Goal: Information Seeking & Learning: Find specific fact

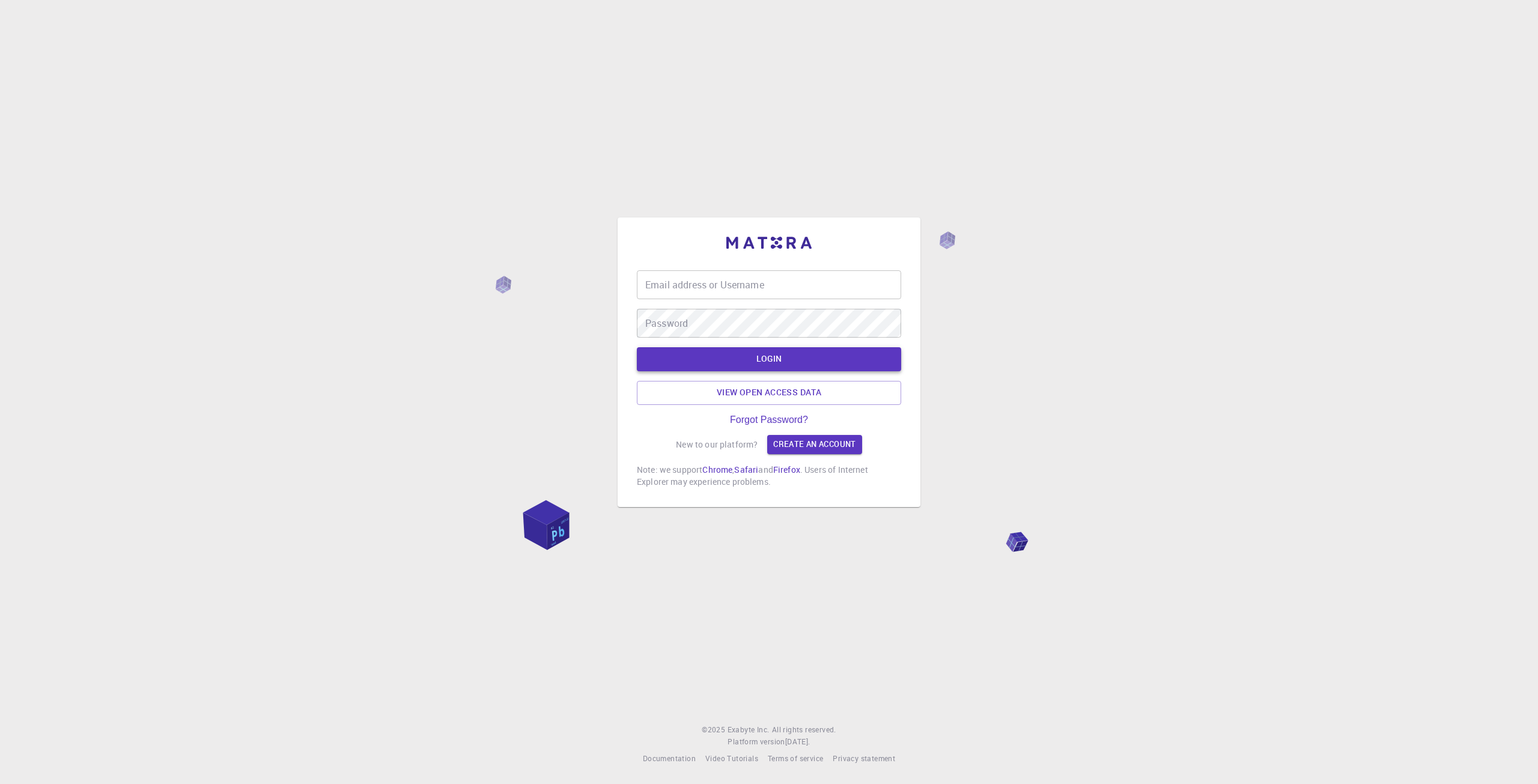
type input "changmin"
click at [742, 355] on button "LOGIN" at bounding box center [769, 359] width 264 height 24
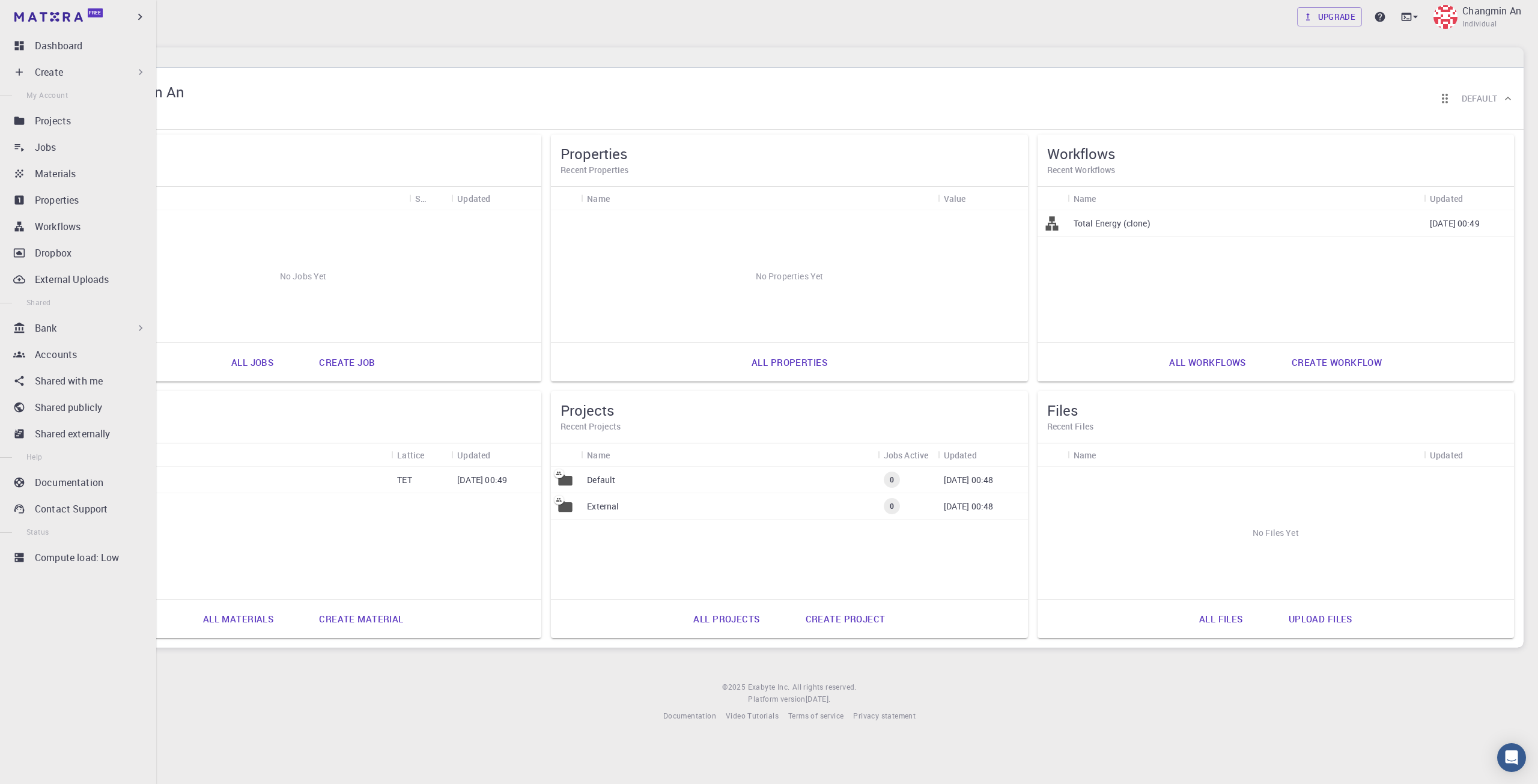
click at [48, 73] on p "Create" at bounding box center [49, 72] width 28 height 15
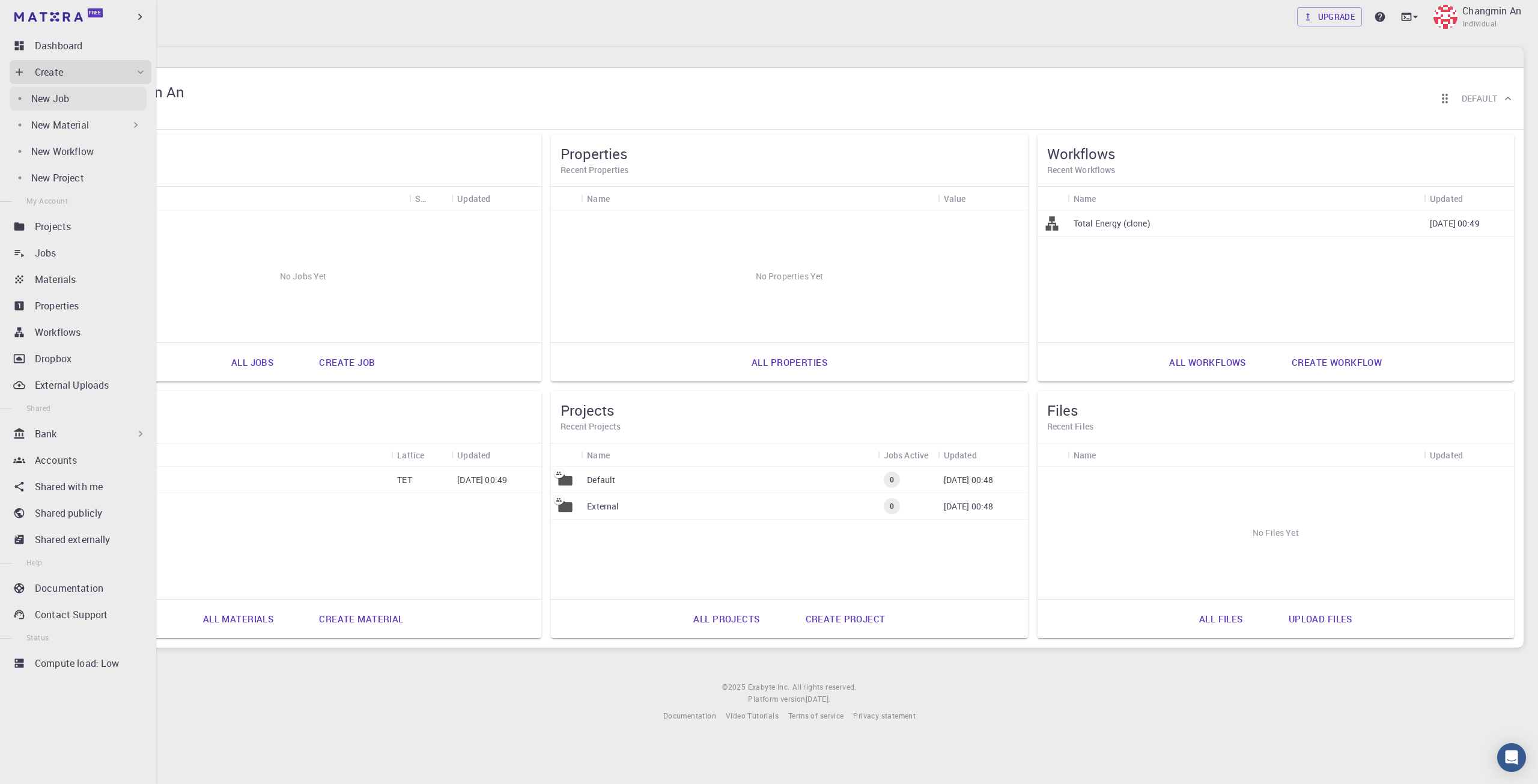
click at [72, 100] on div "New Job" at bounding box center [89, 98] width 115 height 15
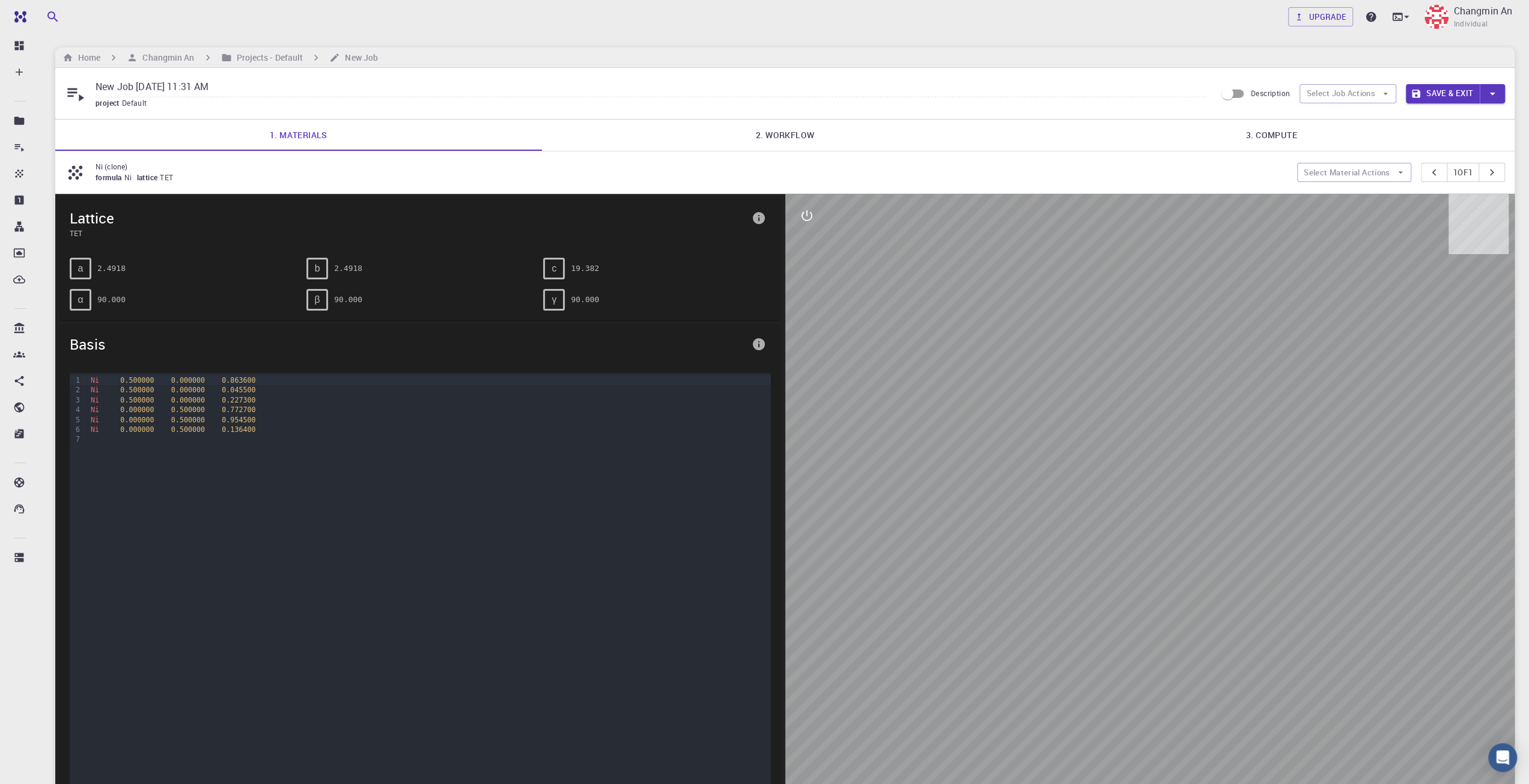
click at [1265, 141] on link "3. Compute" at bounding box center [1272, 135] width 487 height 31
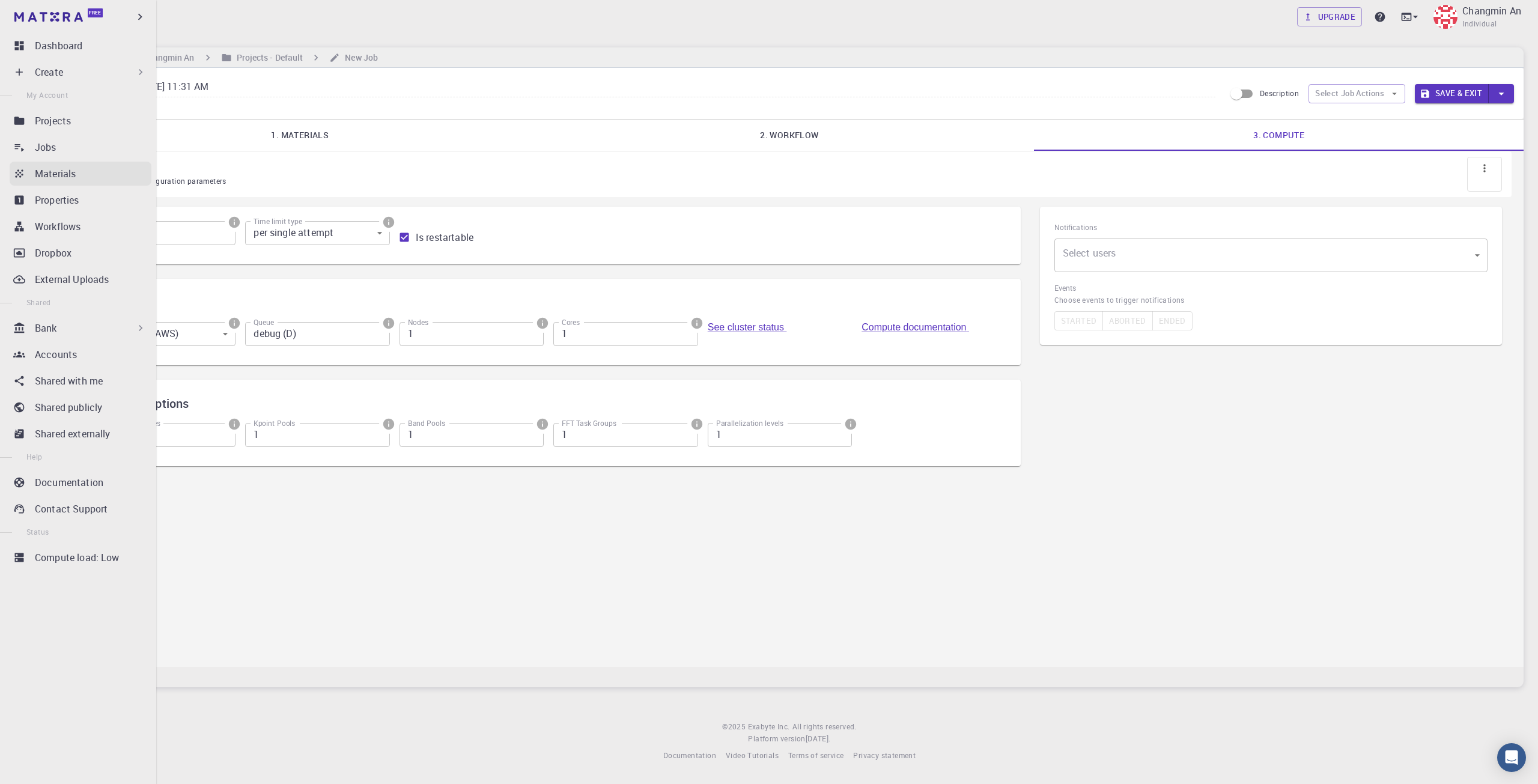
click at [58, 178] on p "Materials" at bounding box center [55, 173] width 41 height 15
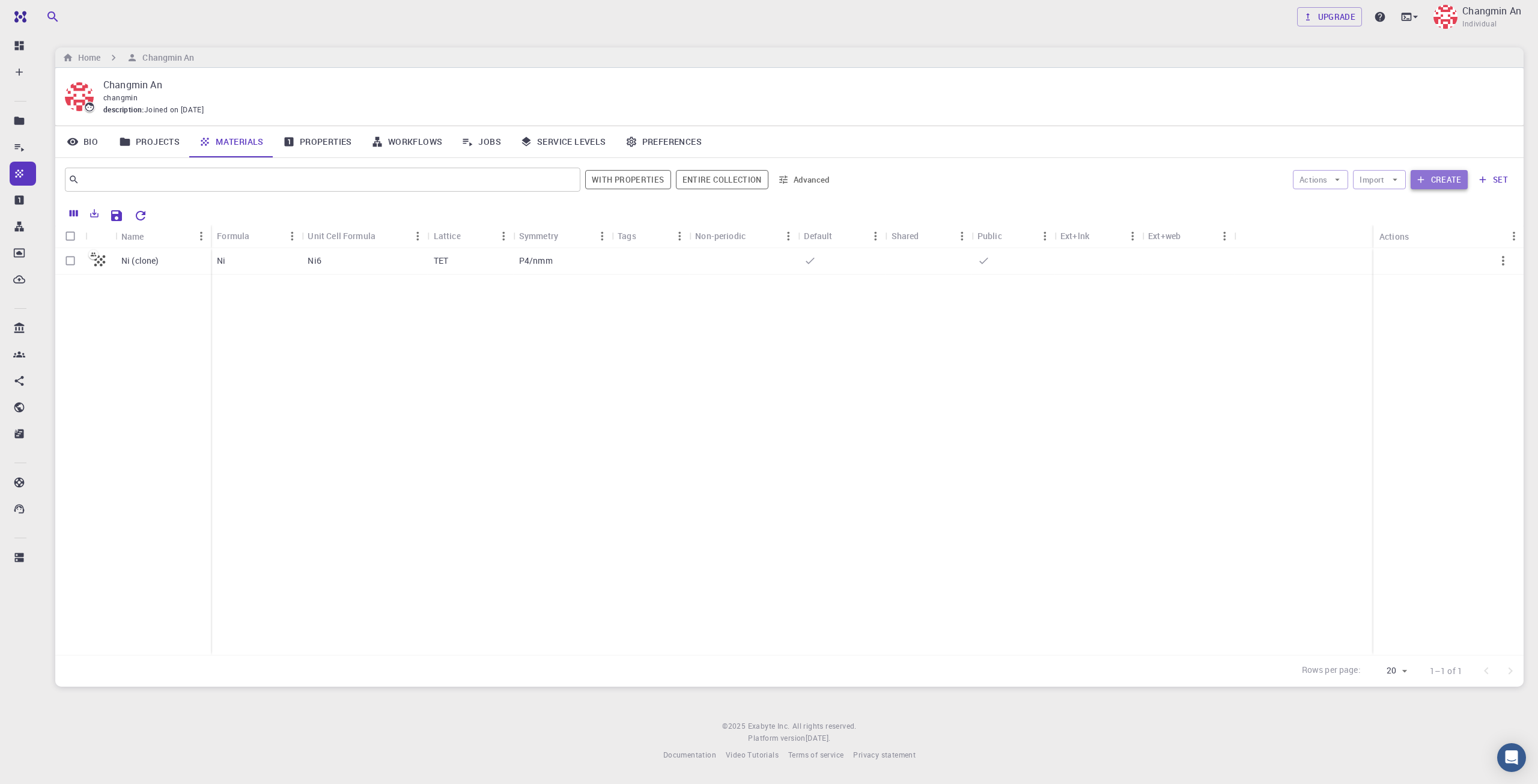
click at [1435, 189] on button "Create" at bounding box center [1439, 180] width 57 height 19
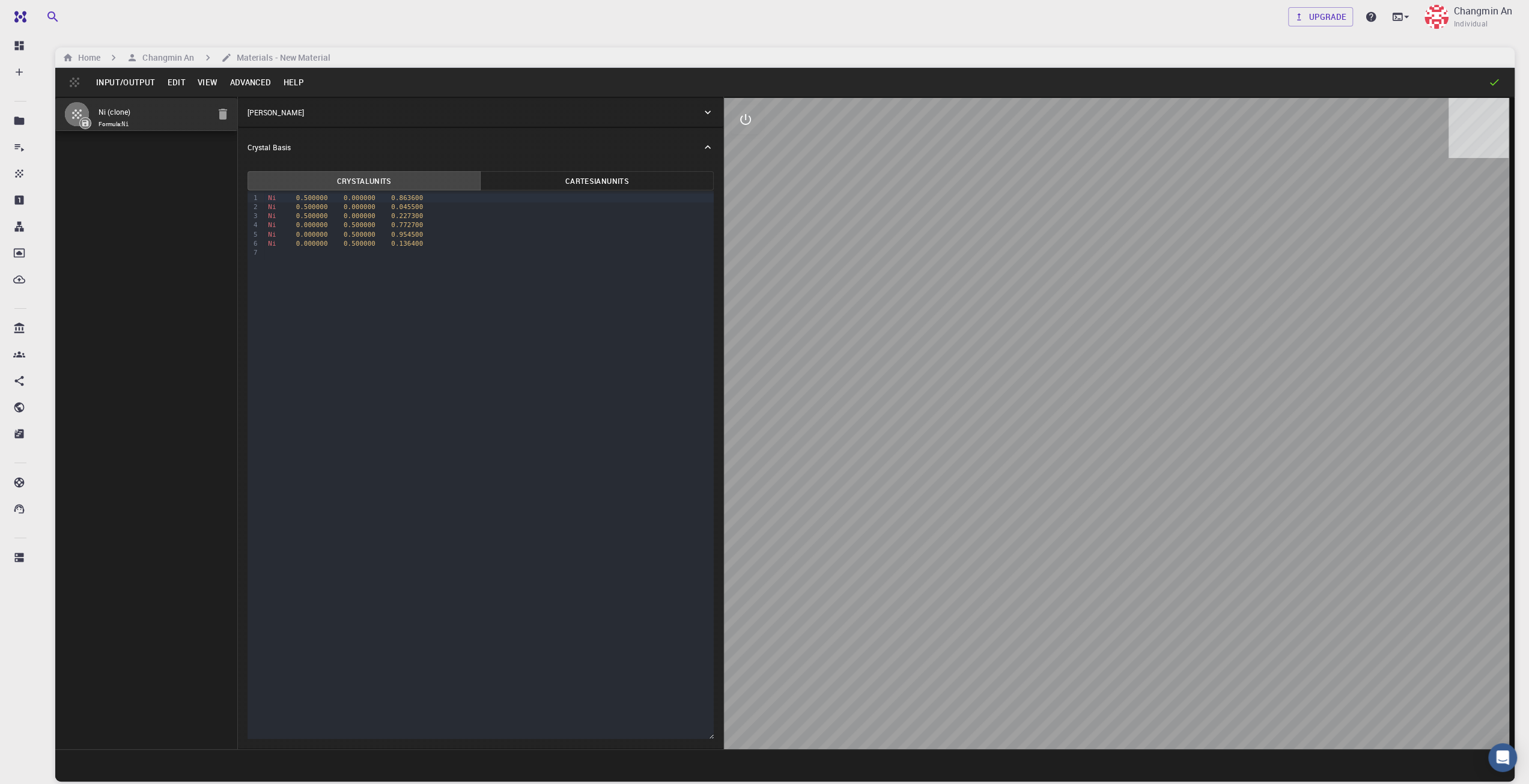
click at [705, 113] on icon at bounding box center [707, 112] width 12 height 12
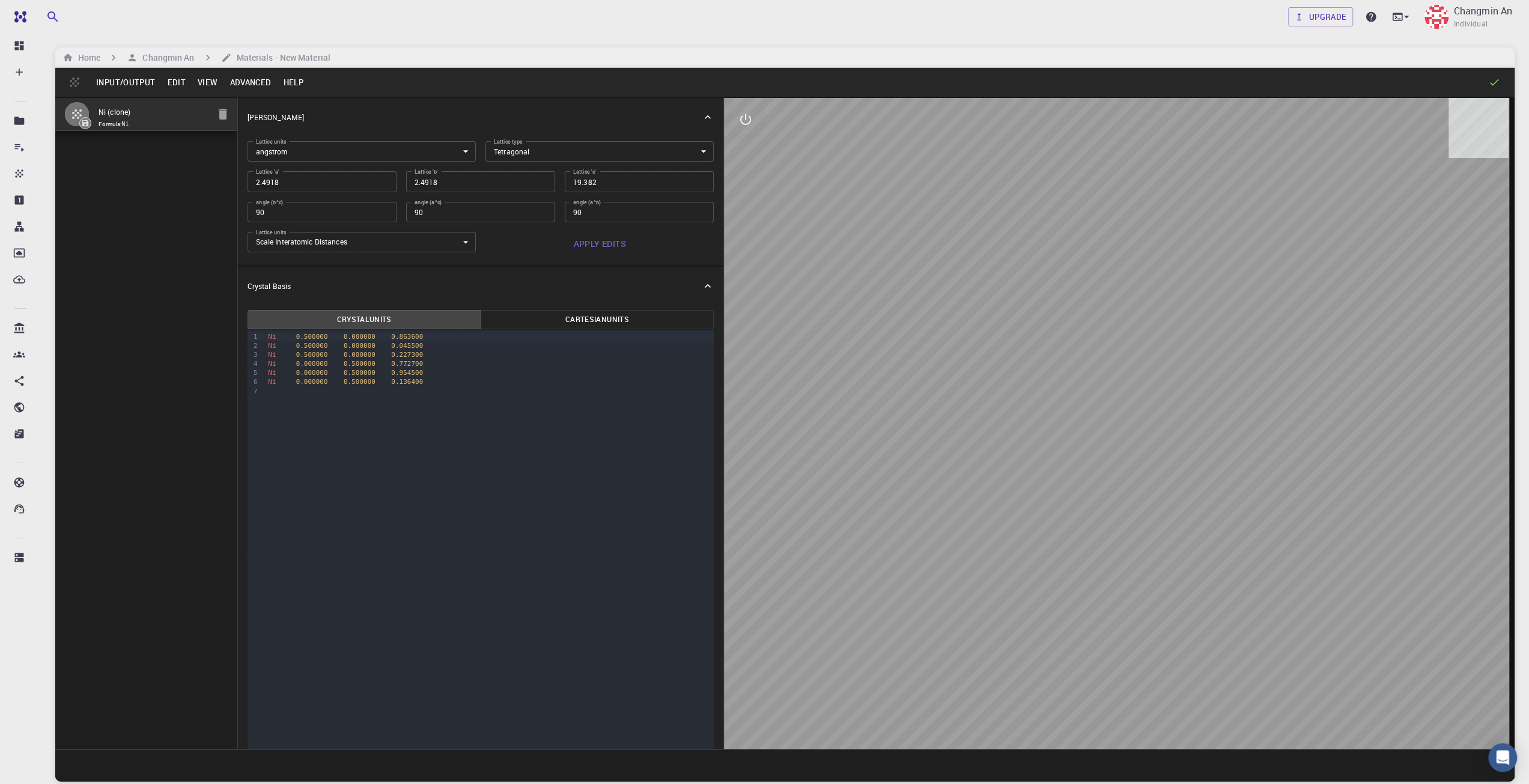
click at [596, 153] on body "Free Dashboard Create New Job New Material Create Material Upload File Import f…" at bounding box center [764, 438] width 1529 height 875
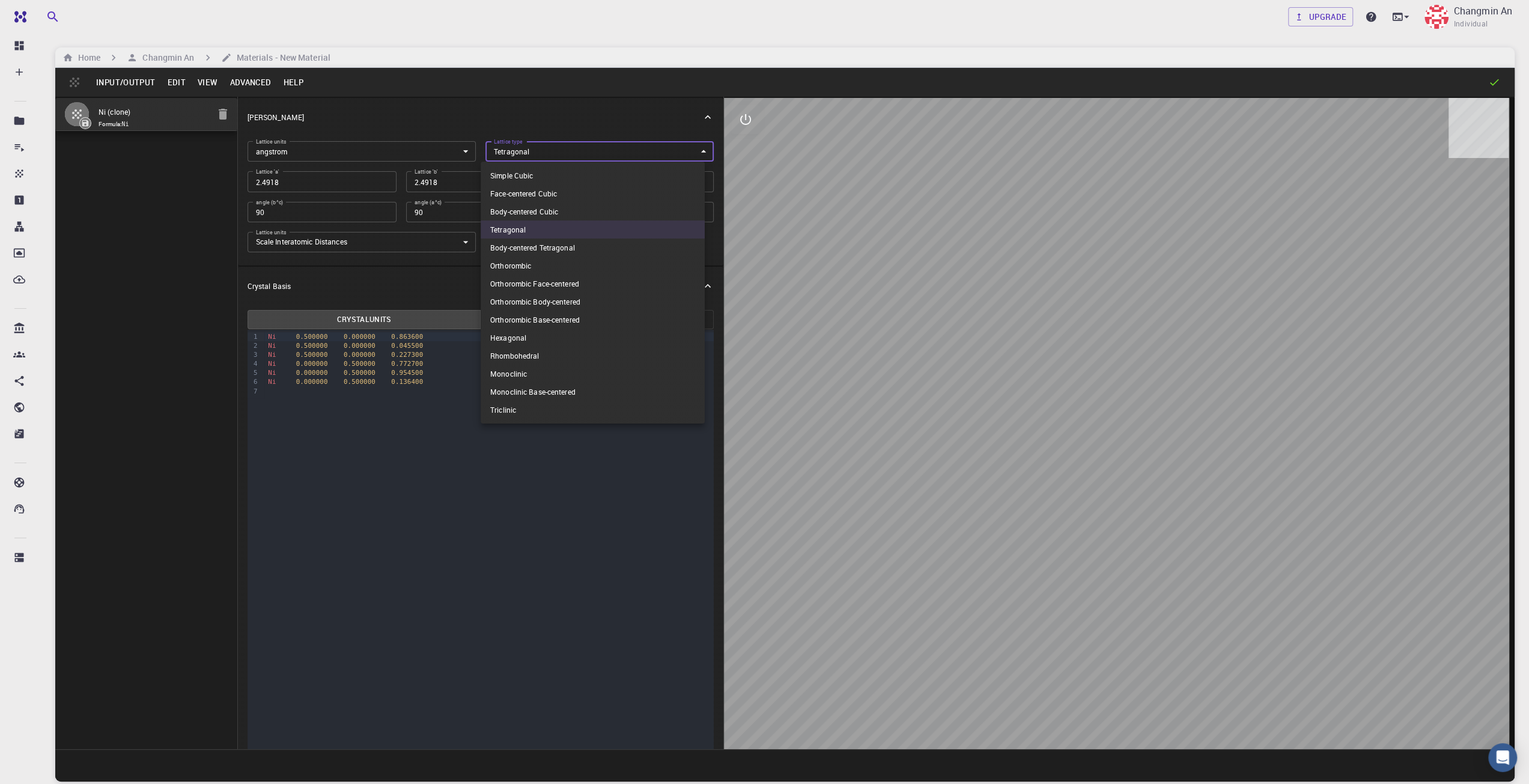
click at [554, 195] on li "Face-centered Cubic" at bounding box center [592, 194] width 224 height 18
type input "FCC"
type input "2.4918"
type input "60"
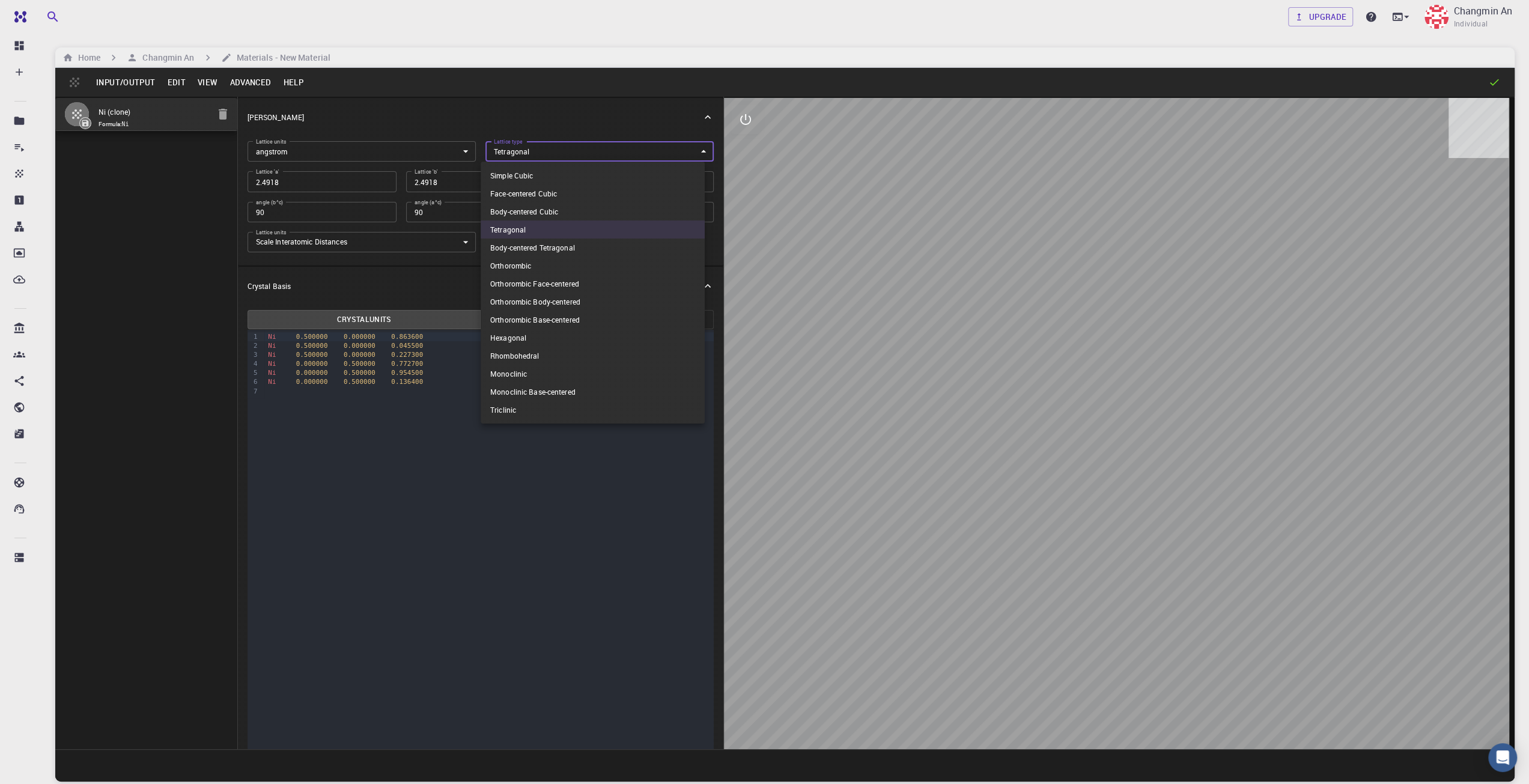
type input "60"
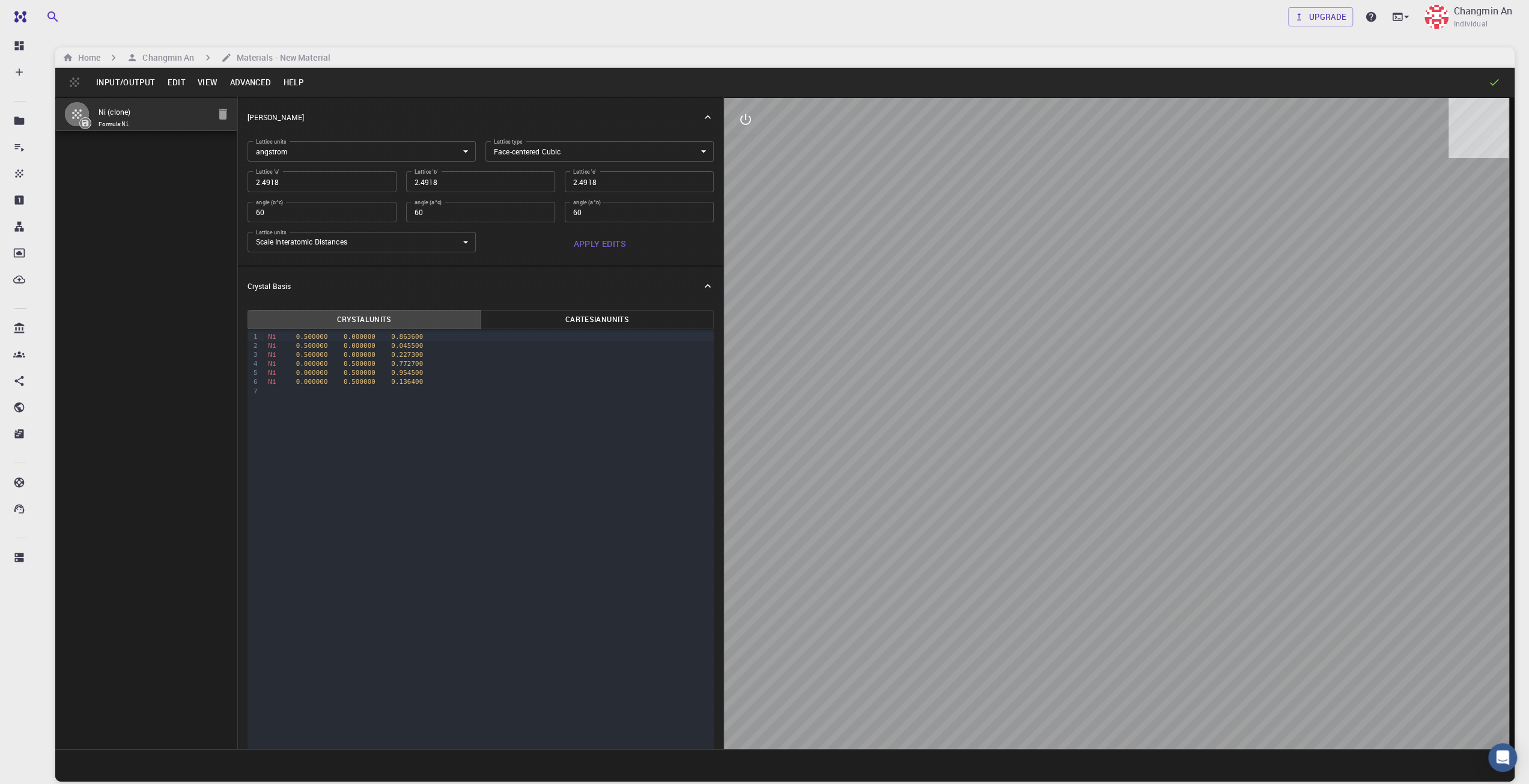
click at [253, 82] on button "Advanced" at bounding box center [250, 82] width 54 height 19
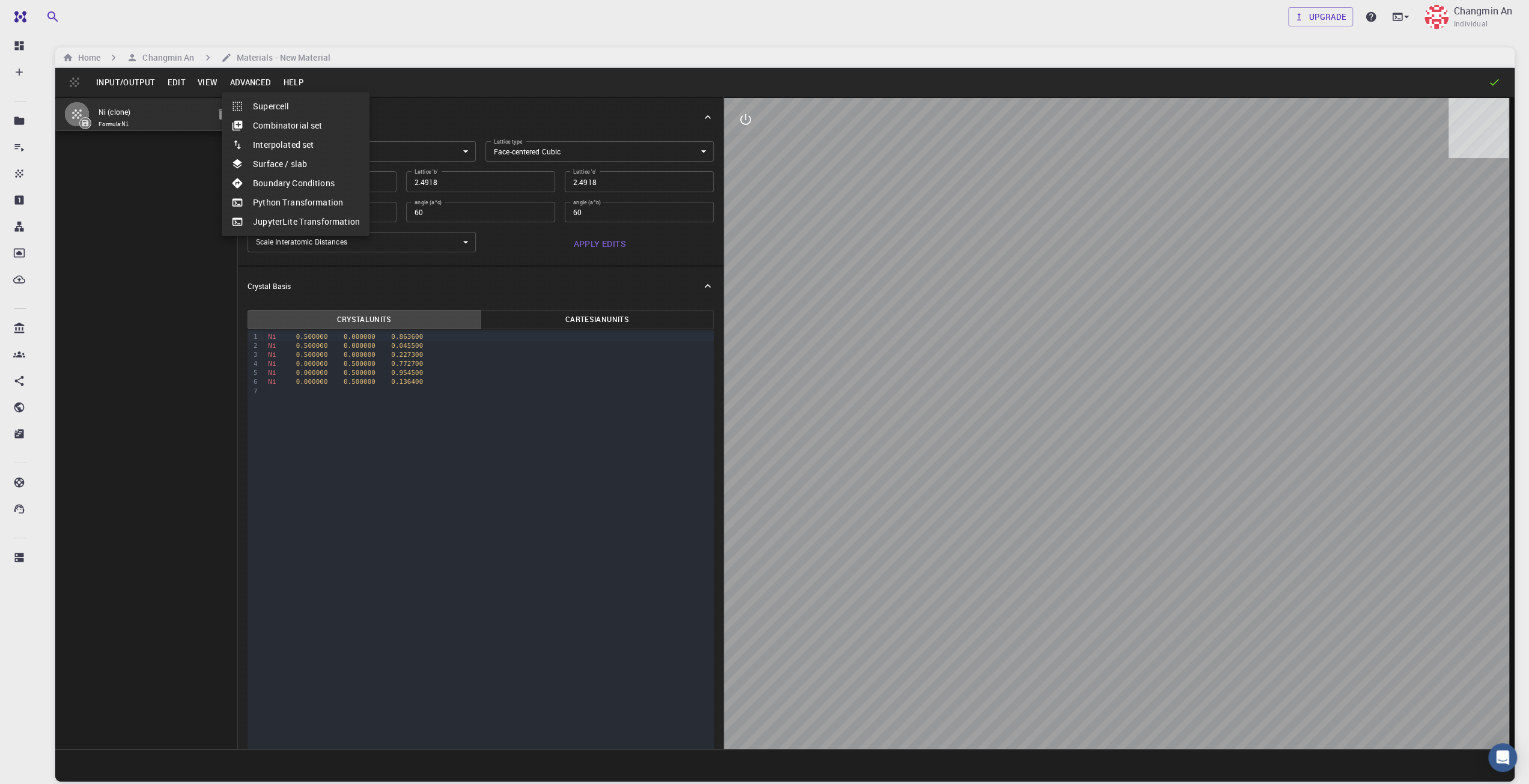
click at [51, 17] on div at bounding box center [764, 392] width 1529 height 784
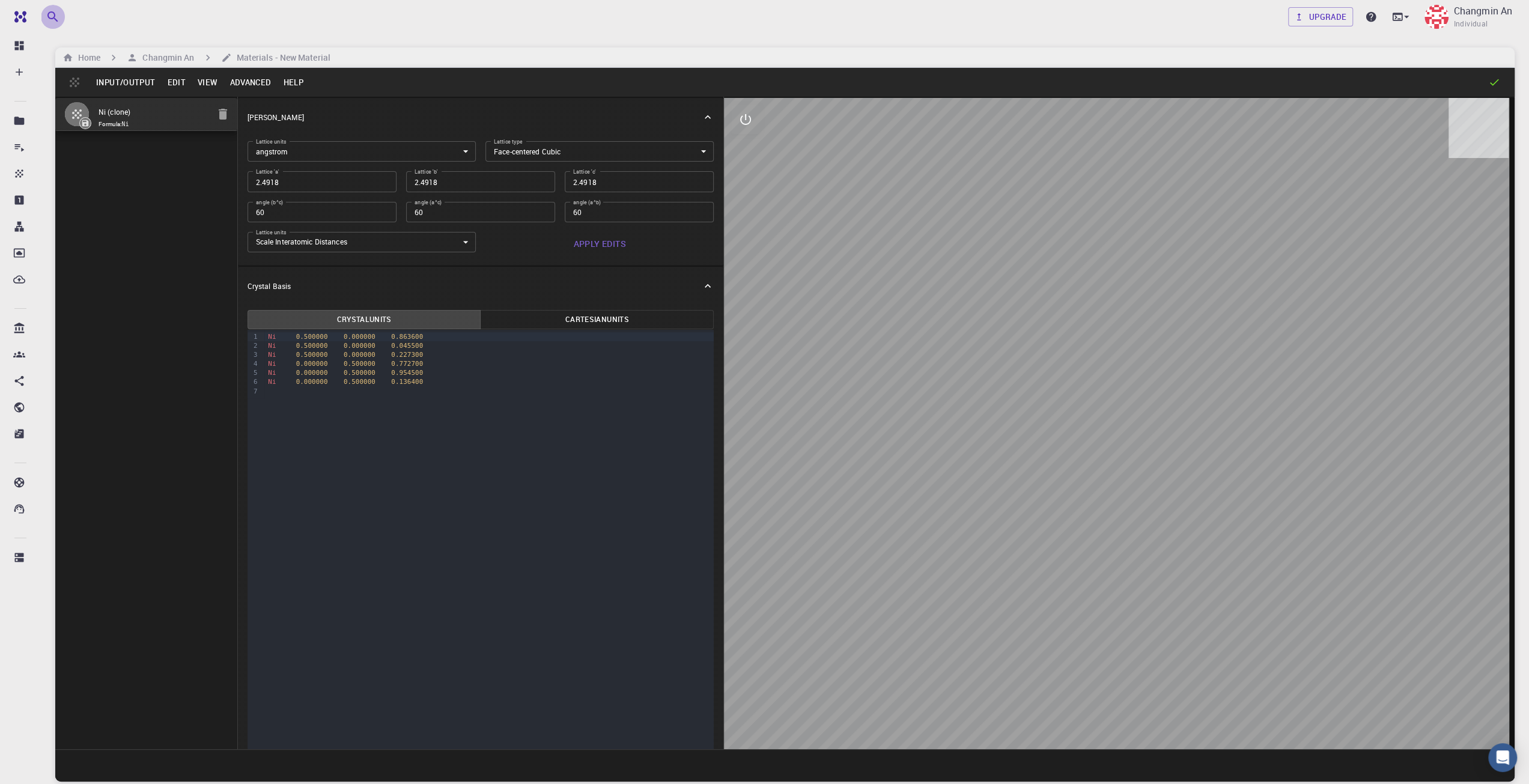
click at [55, 21] on icon "button" at bounding box center [53, 17] width 15 height 15
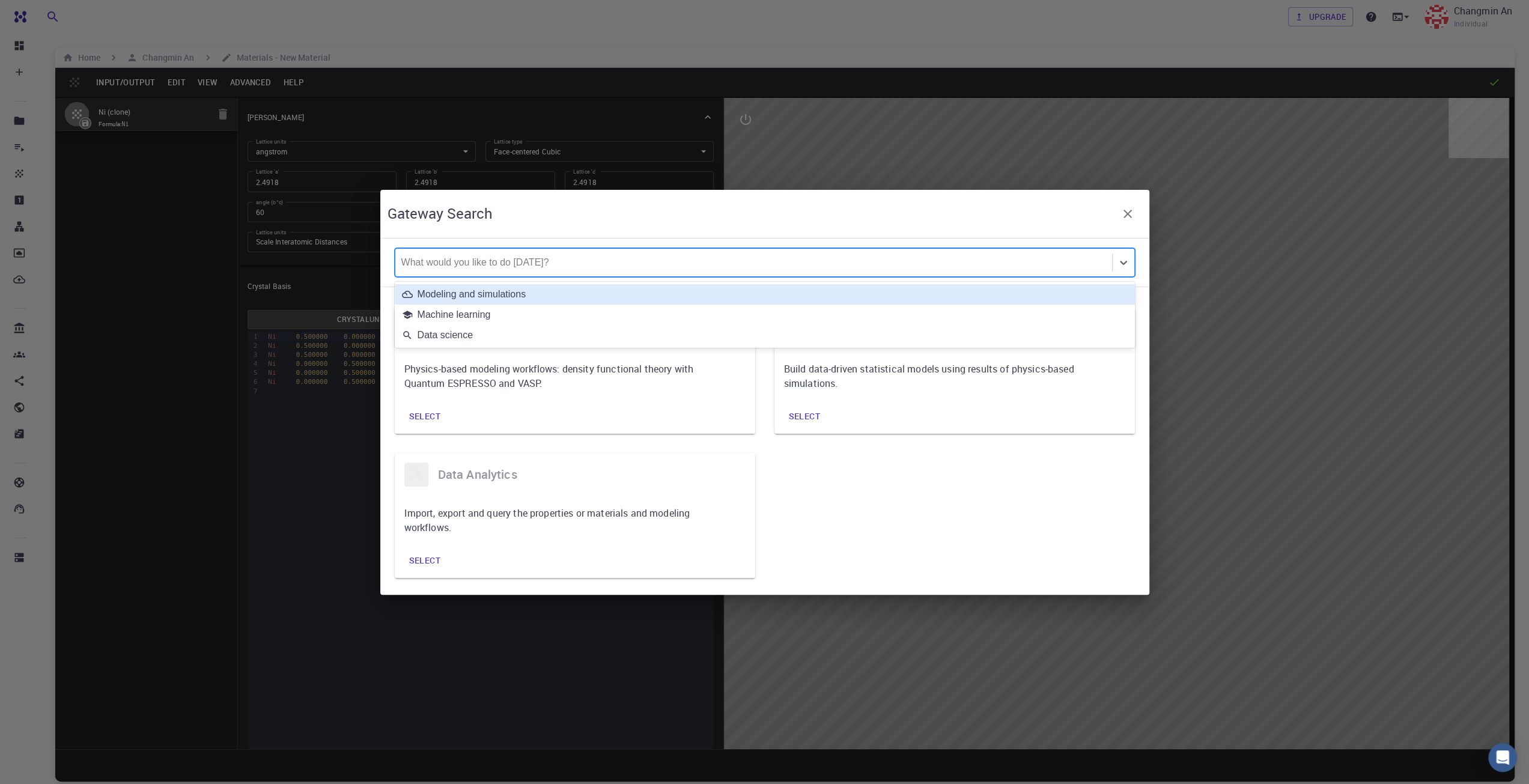
click at [546, 256] on div at bounding box center [754, 262] width 705 height 13
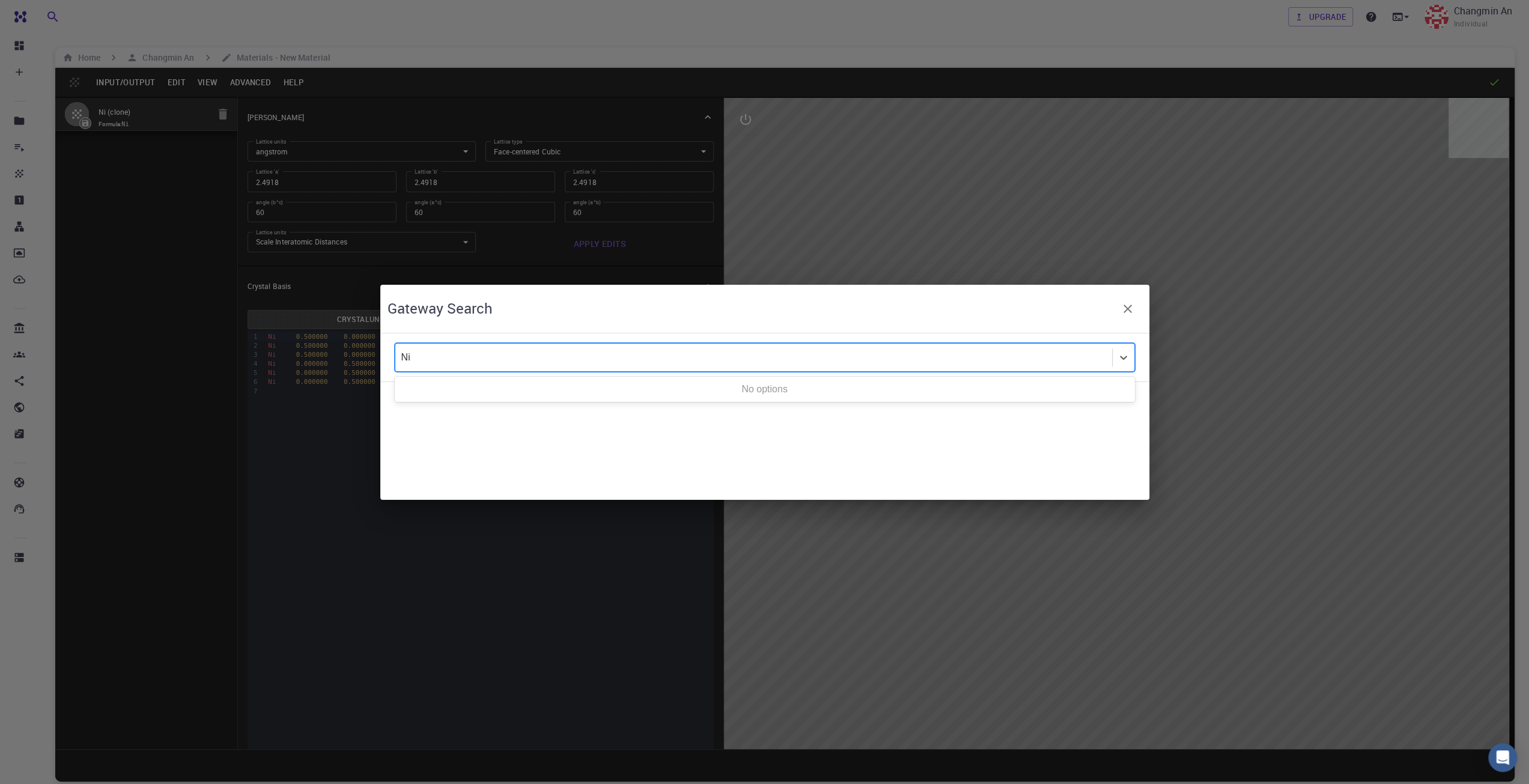
type input "N"
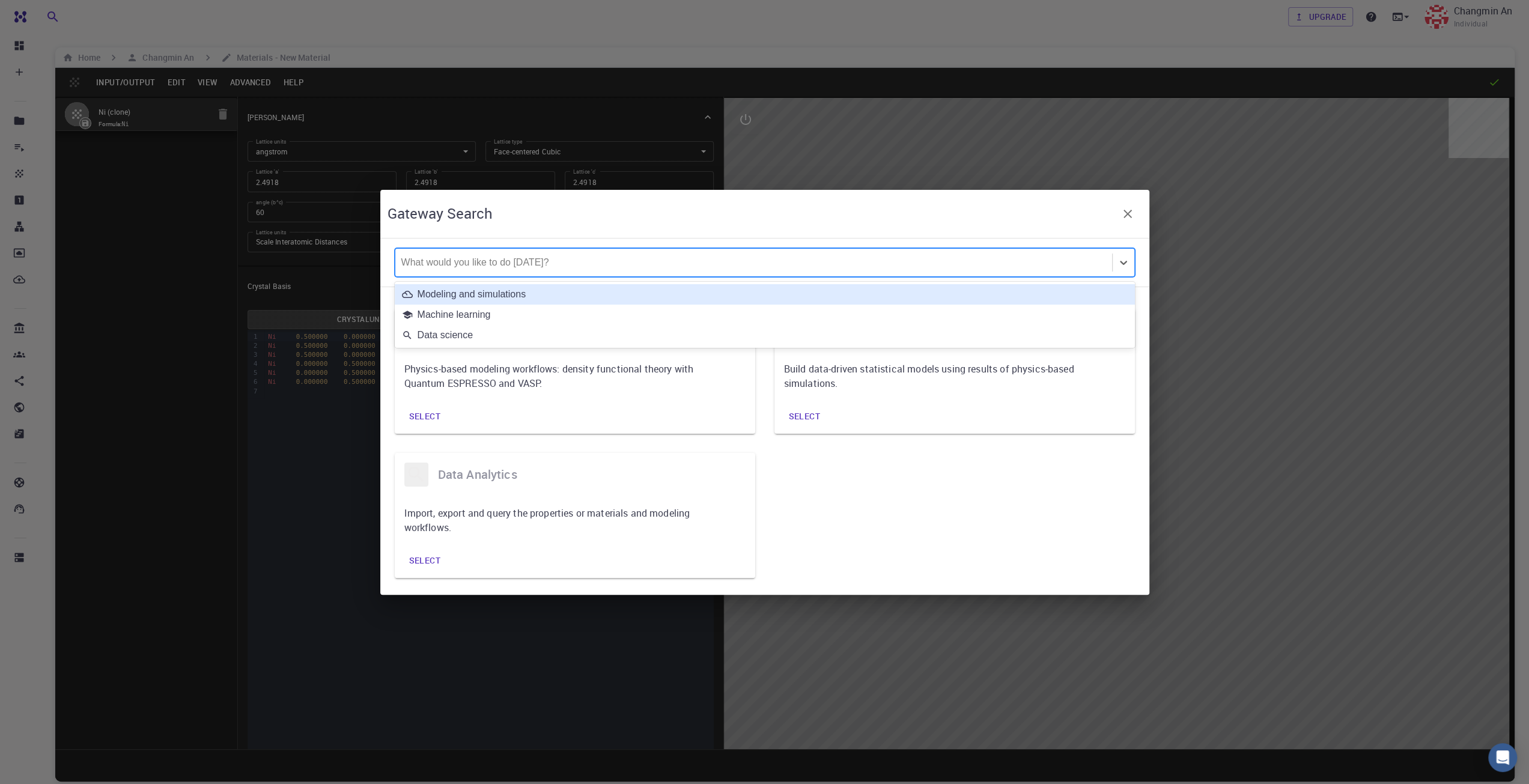
click at [96, 20] on div "Gateway Search option , deselected. 3 results available. Use Up and Down to cho…" at bounding box center [764, 392] width 1529 height 784
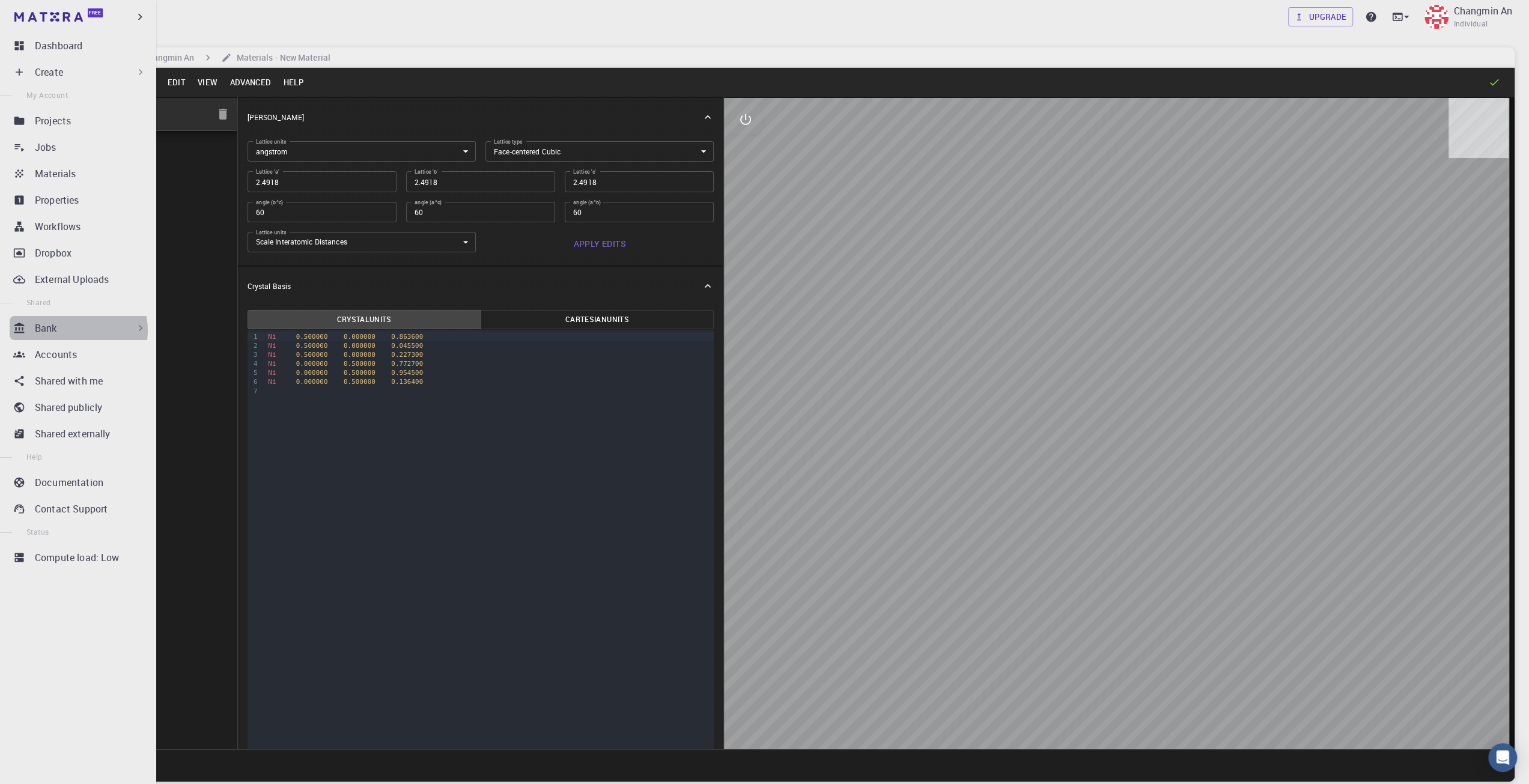
click at [76, 331] on div "Bank" at bounding box center [90, 328] width 111 height 15
click at [68, 356] on p "Materials" at bounding box center [52, 354] width 41 height 15
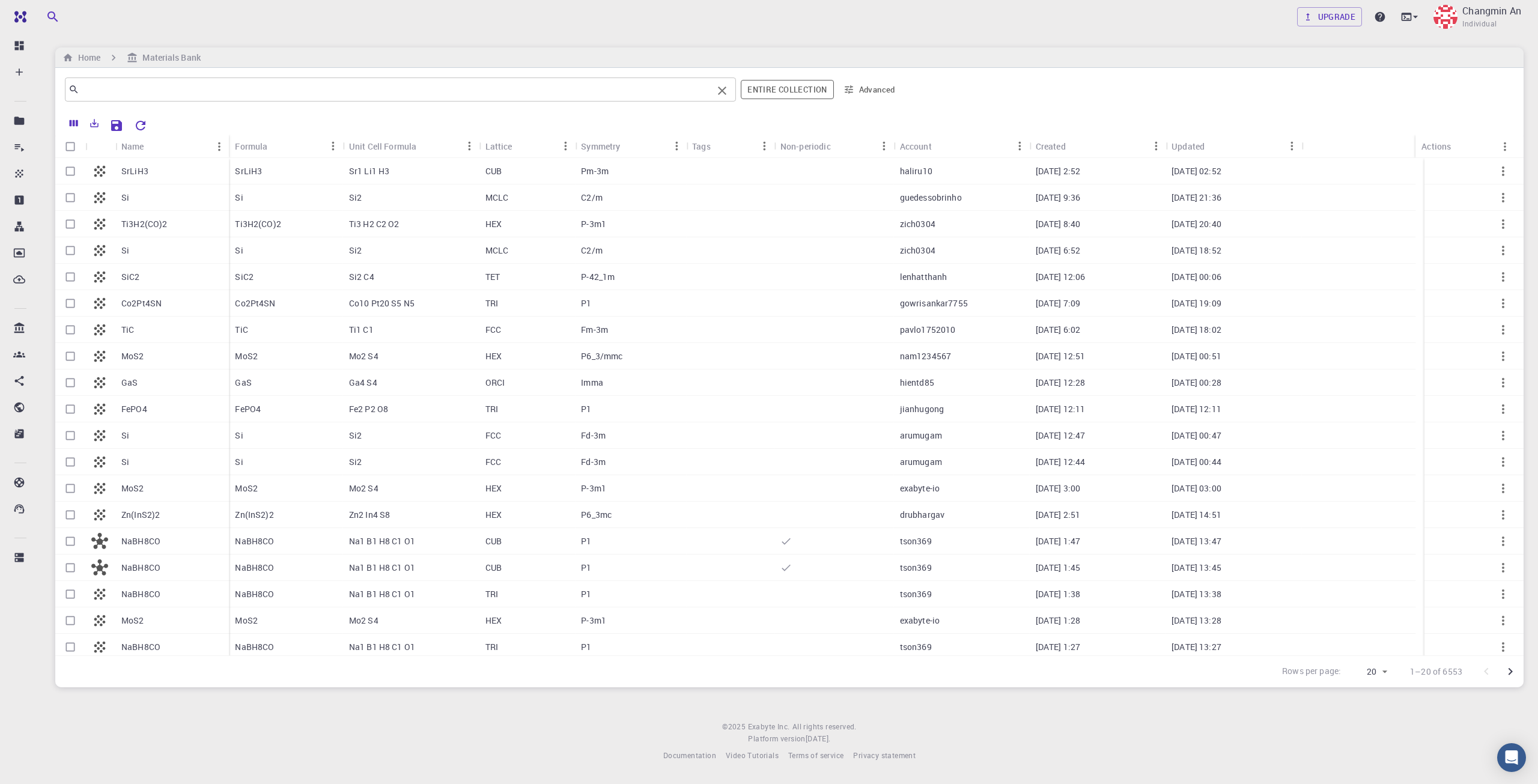
click at [254, 82] on input "text" at bounding box center [396, 89] width 633 height 17
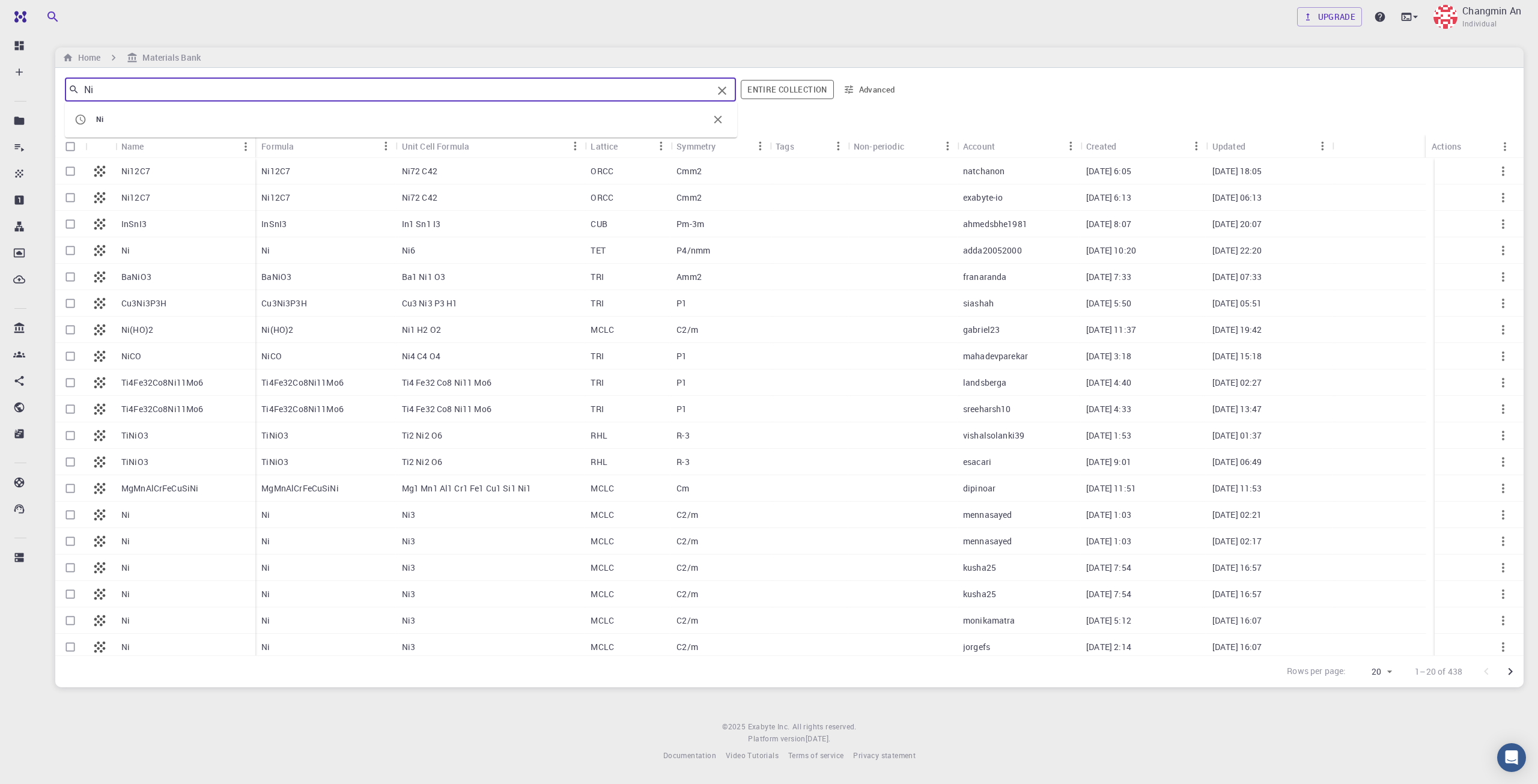
click at [1499, 245] on icon "button" at bounding box center [1503, 250] width 15 height 15
click at [510, 522] on div at bounding box center [769, 392] width 1538 height 784
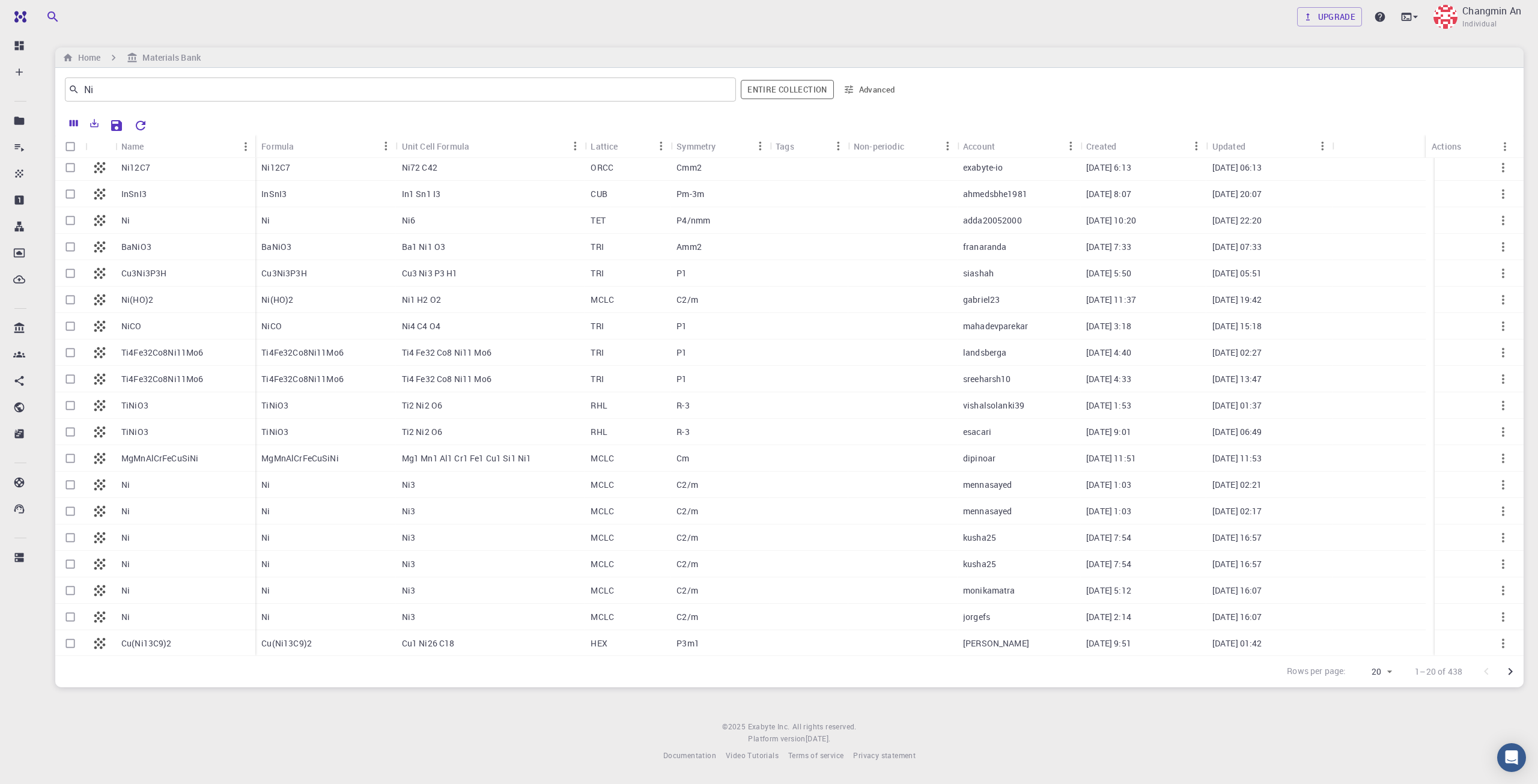
scroll to position [31, 0]
click at [1514, 672] on icon "Go to next page" at bounding box center [1510, 671] width 15 height 15
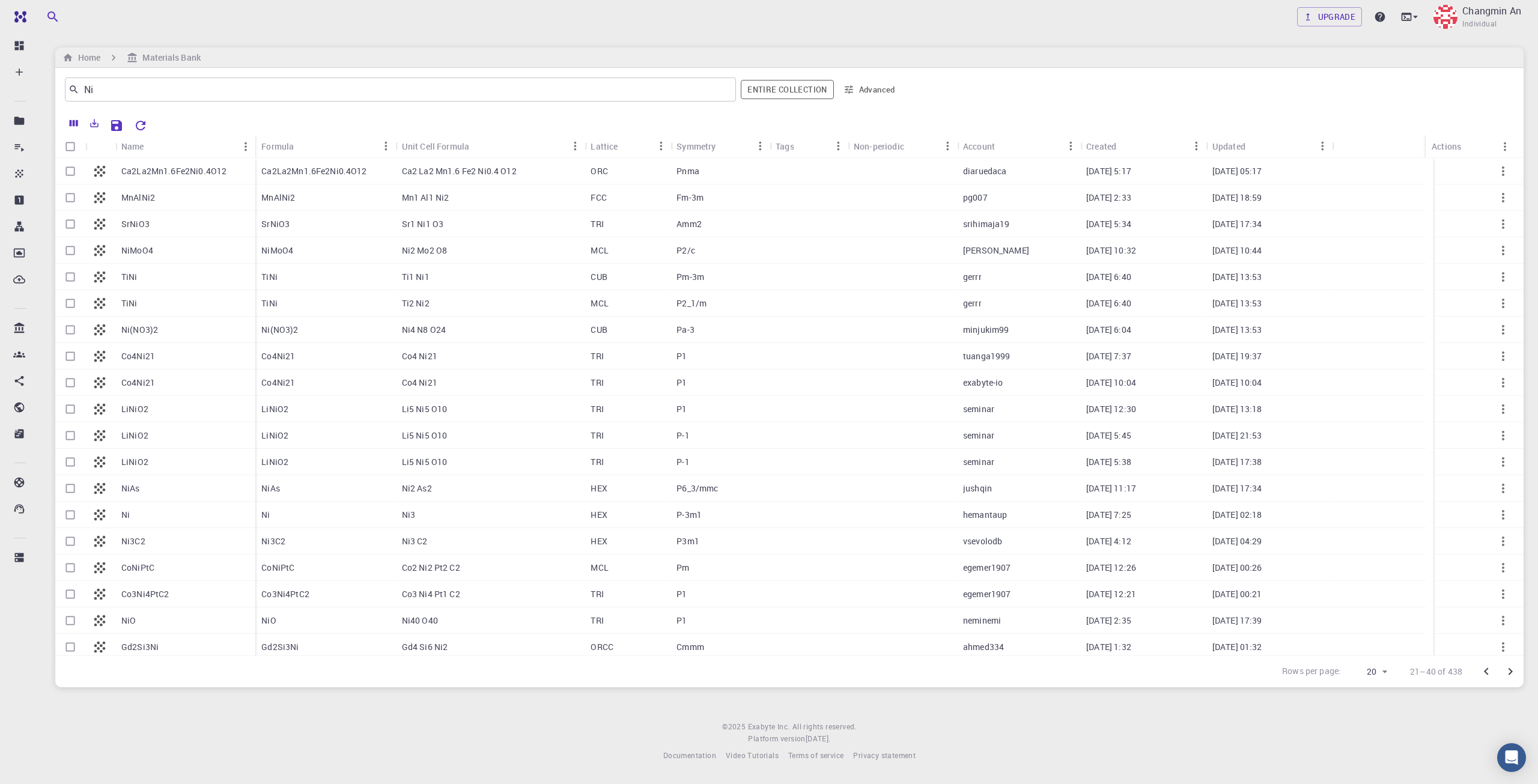
click at [877, 87] on button "Advanced" at bounding box center [870, 89] width 62 height 19
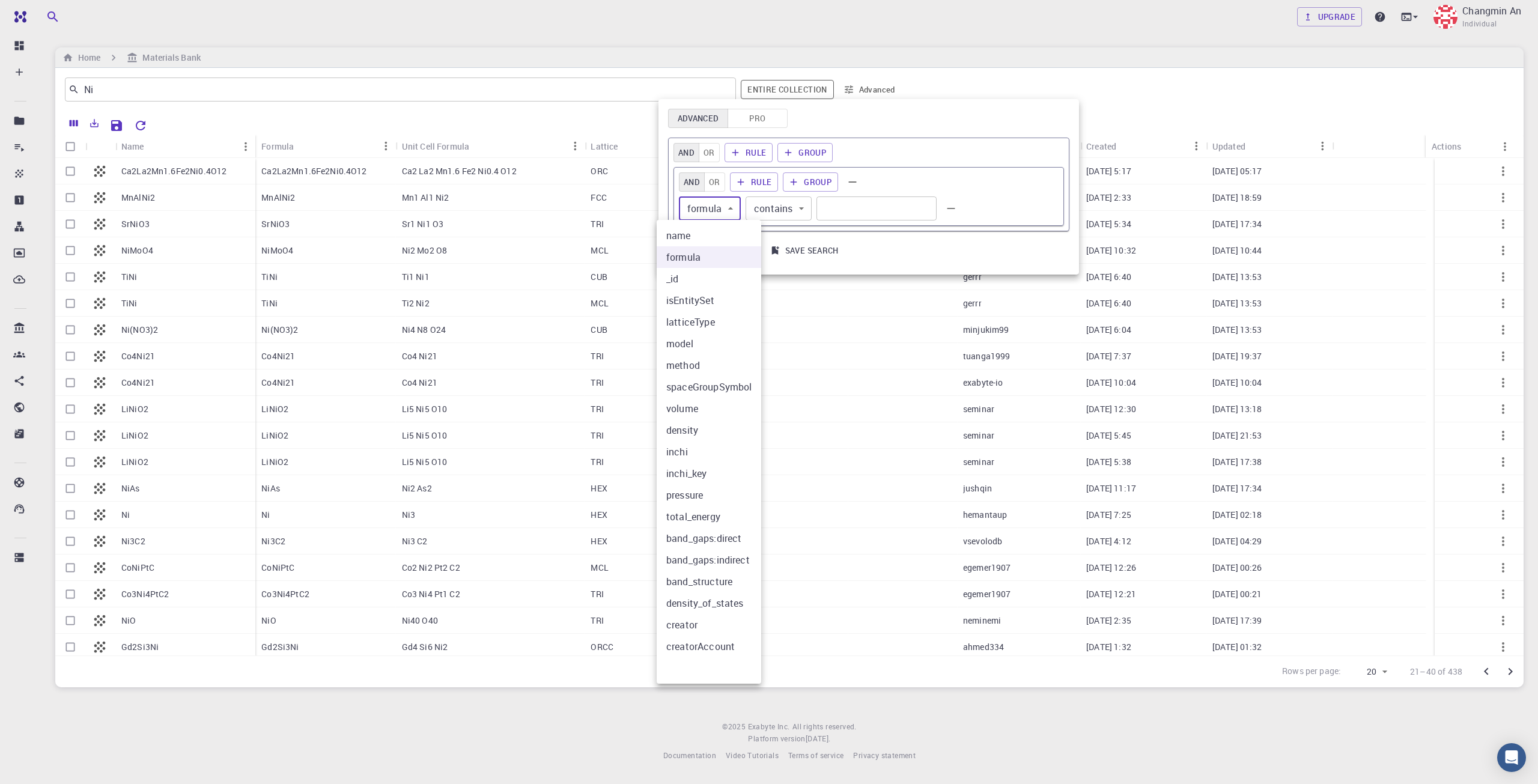
click at [723, 206] on body "Free Dashboard Create New Job New Material Create Material Upload File Import f…" at bounding box center [769, 392] width 1538 height 784
click at [787, 214] on div at bounding box center [769, 392] width 1538 height 784
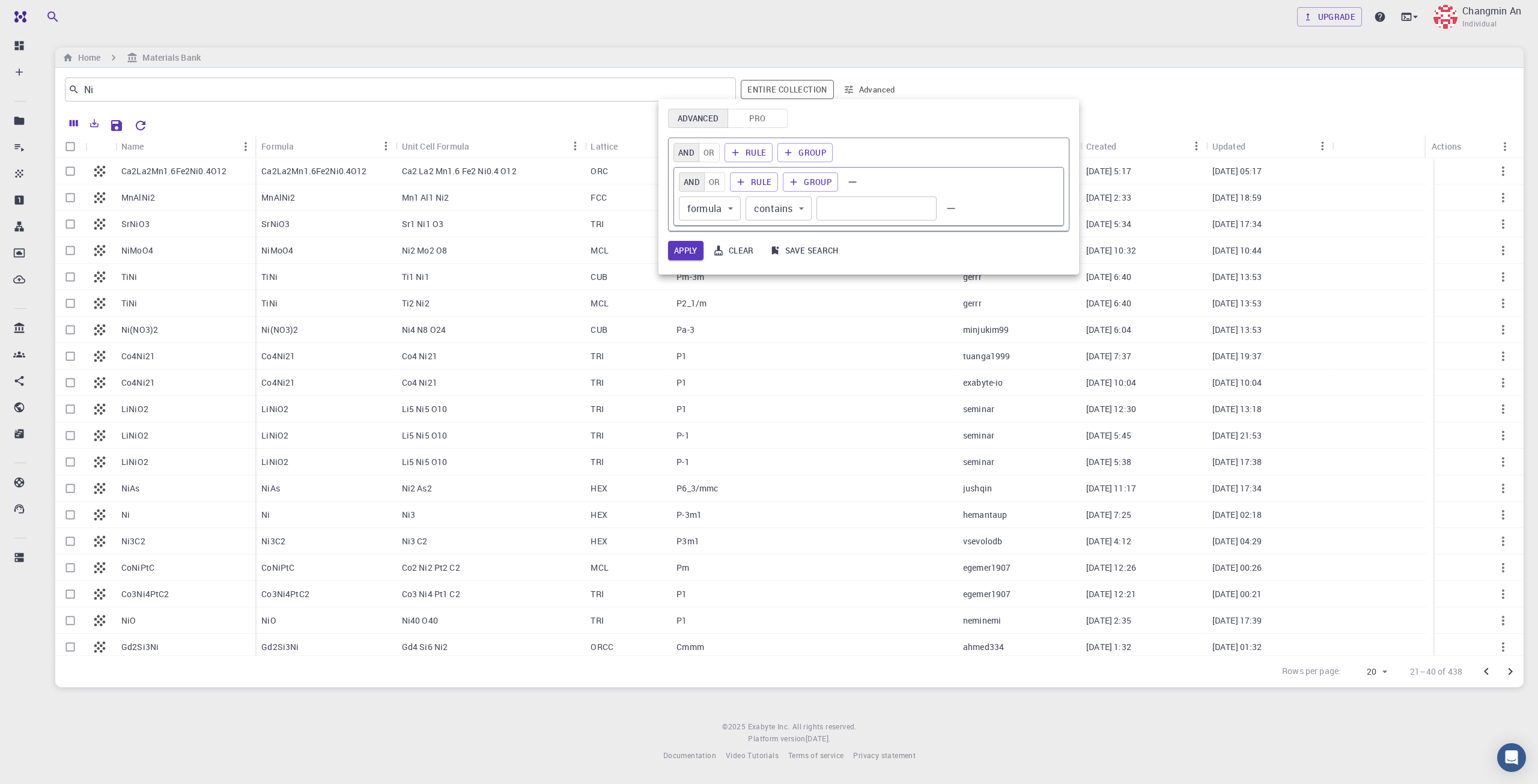
click at [309, 86] on div at bounding box center [769, 392] width 1538 height 784
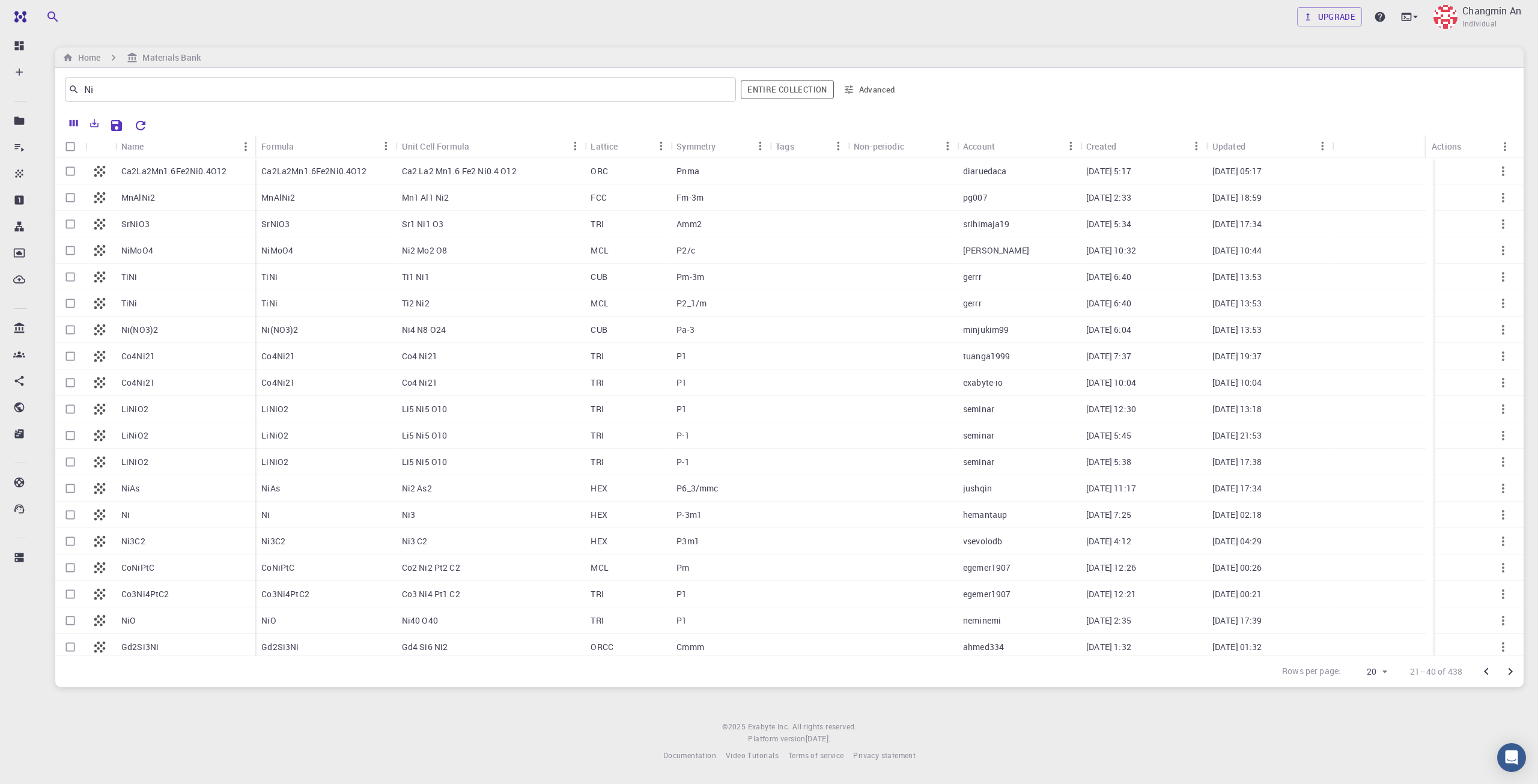
click at [304, 90] on input "Ni" at bounding box center [396, 89] width 633 height 17
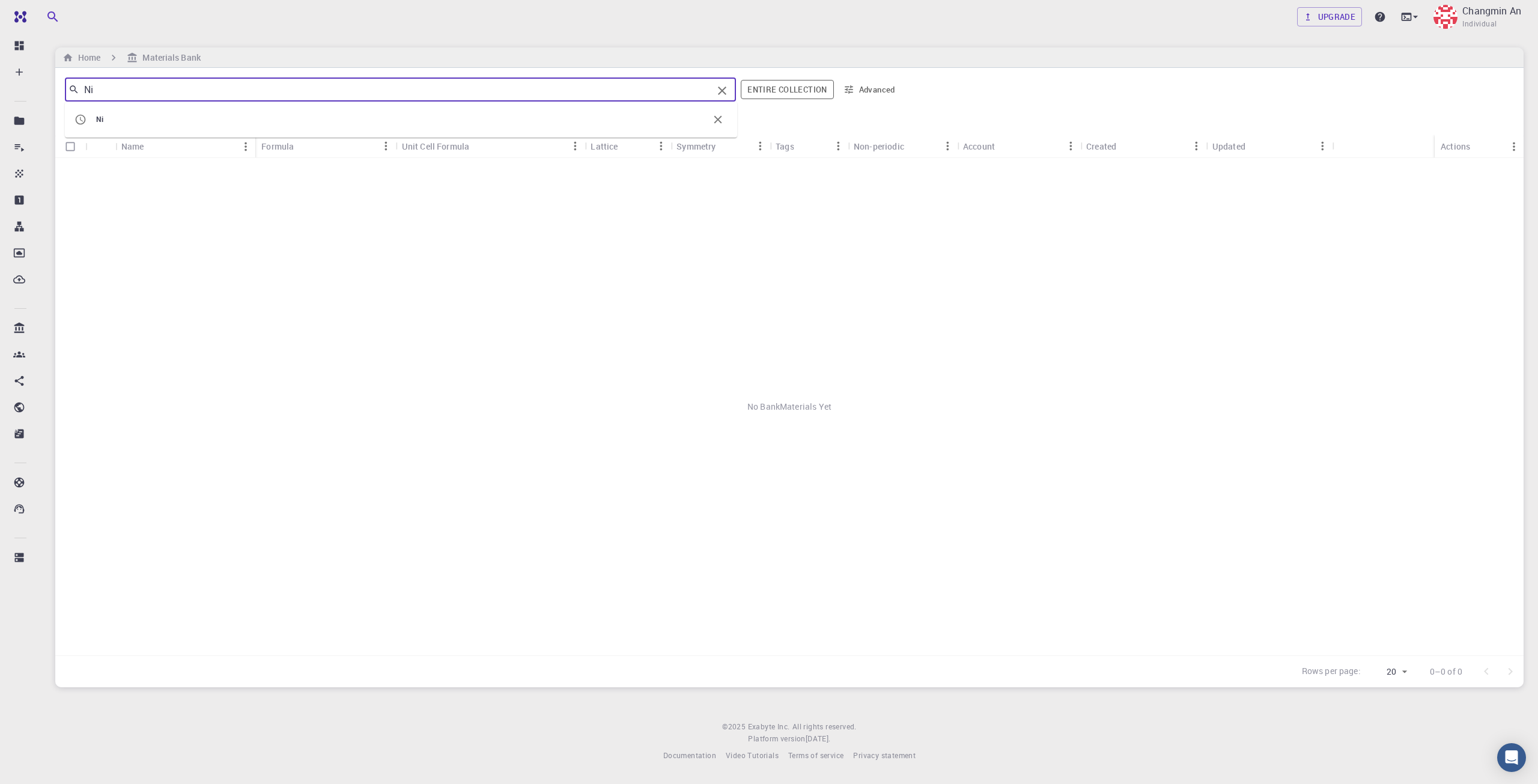
type input "Ni"
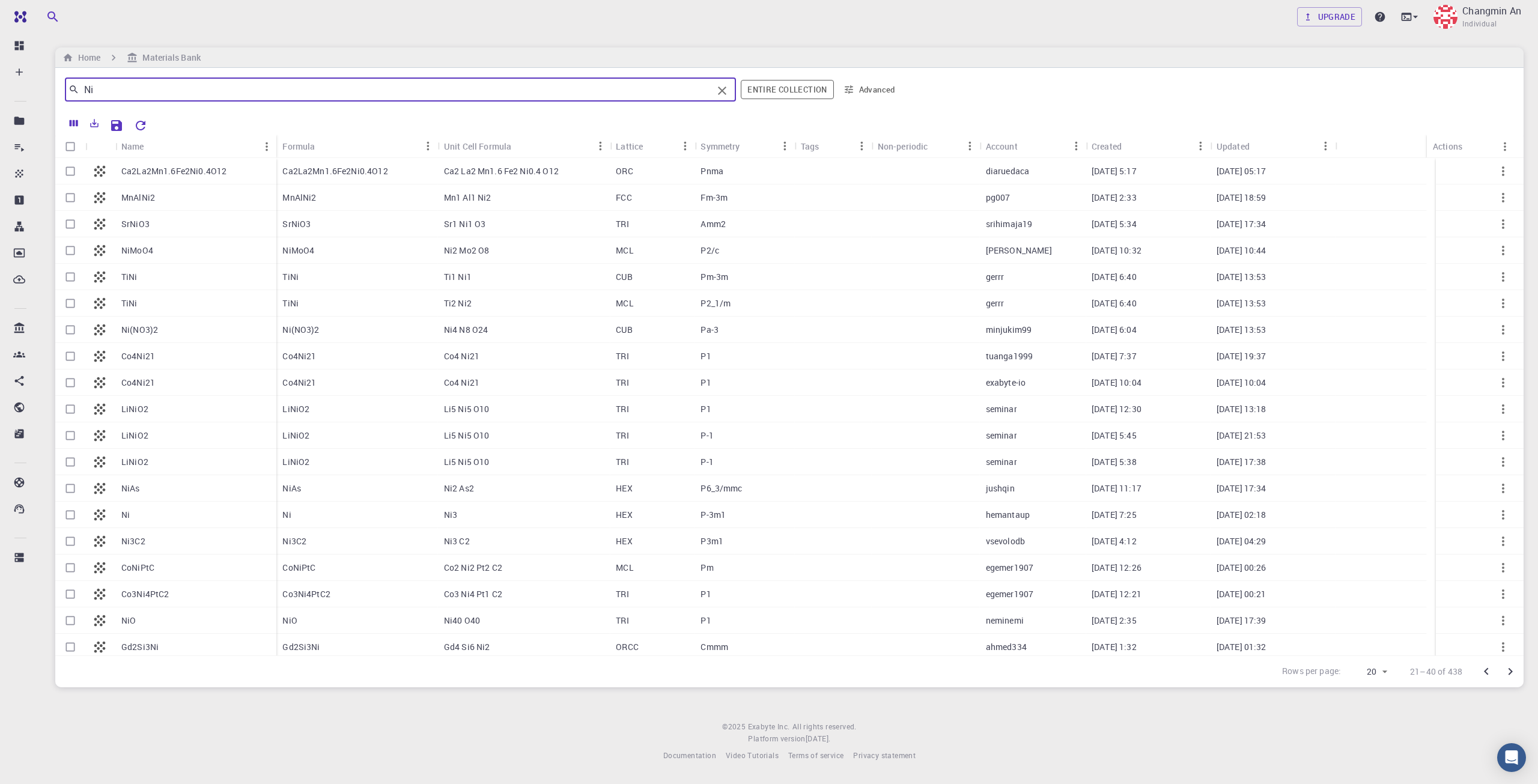
click at [799, 93] on button "Entire collection" at bounding box center [787, 89] width 92 height 19
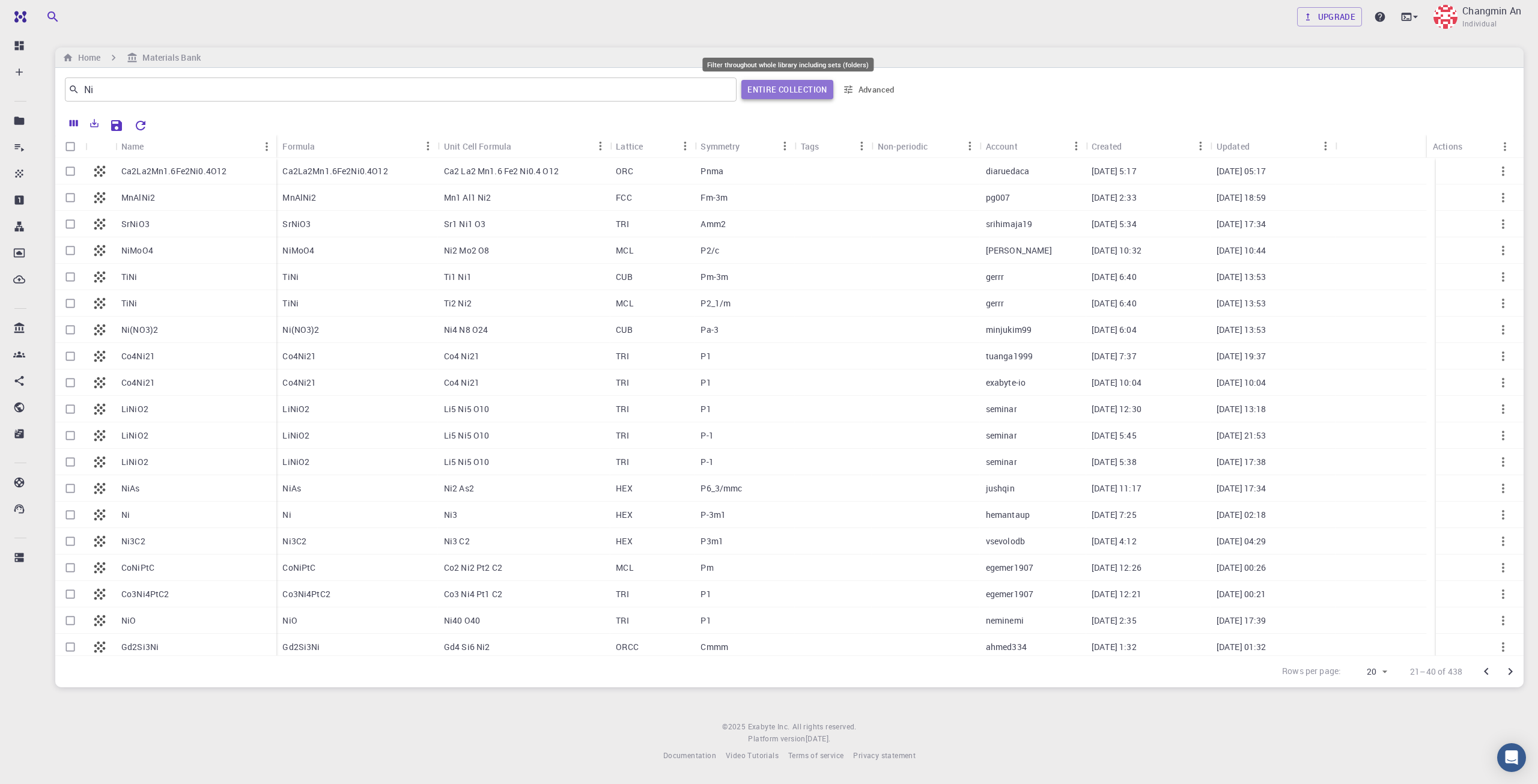
click at [794, 93] on button "Entire collection" at bounding box center [787, 89] width 91 height 19
click at [879, 87] on button "Advanced" at bounding box center [870, 89] width 62 height 19
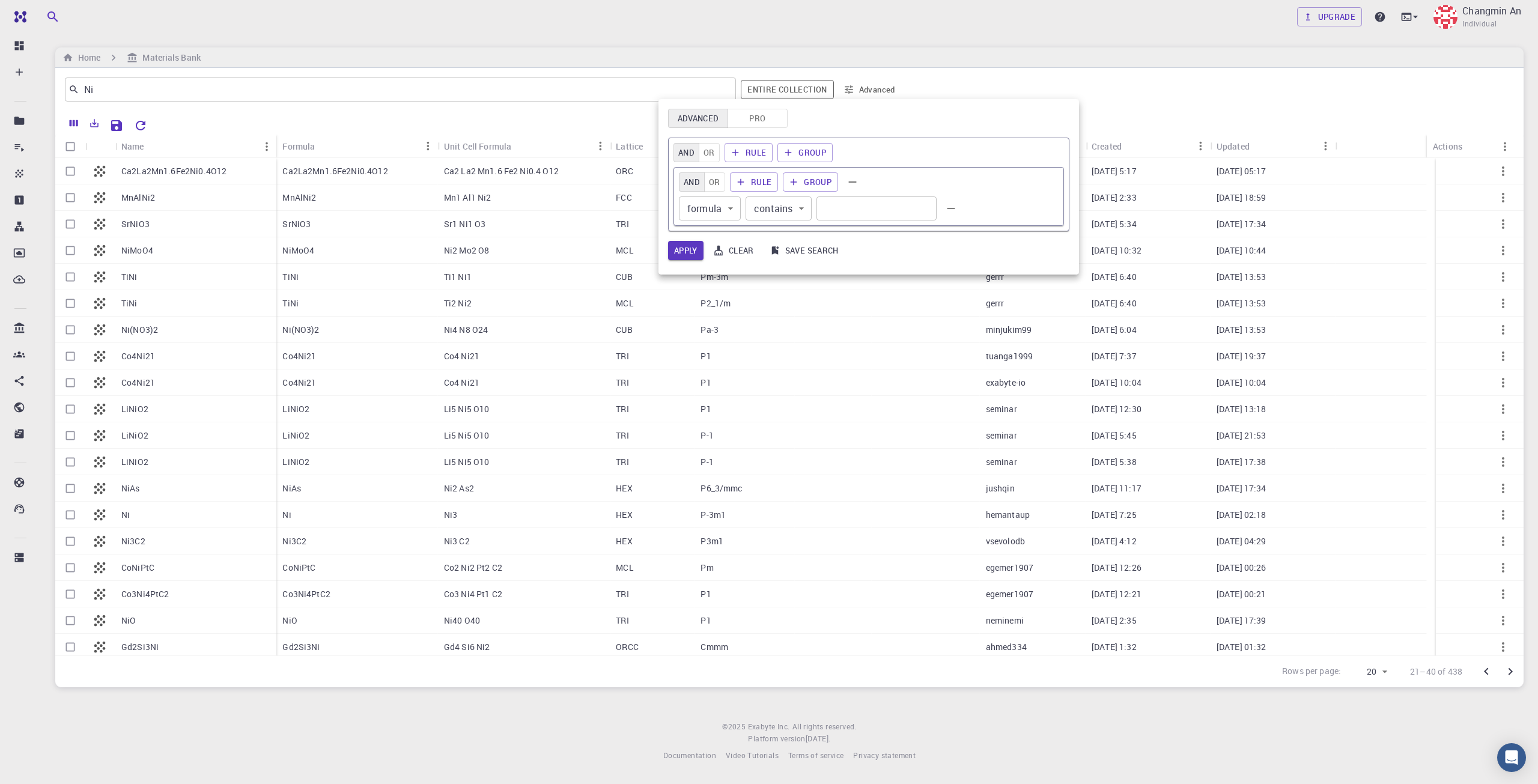
click at [752, 119] on button "Pro" at bounding box center [758, 118] width 60 height 19
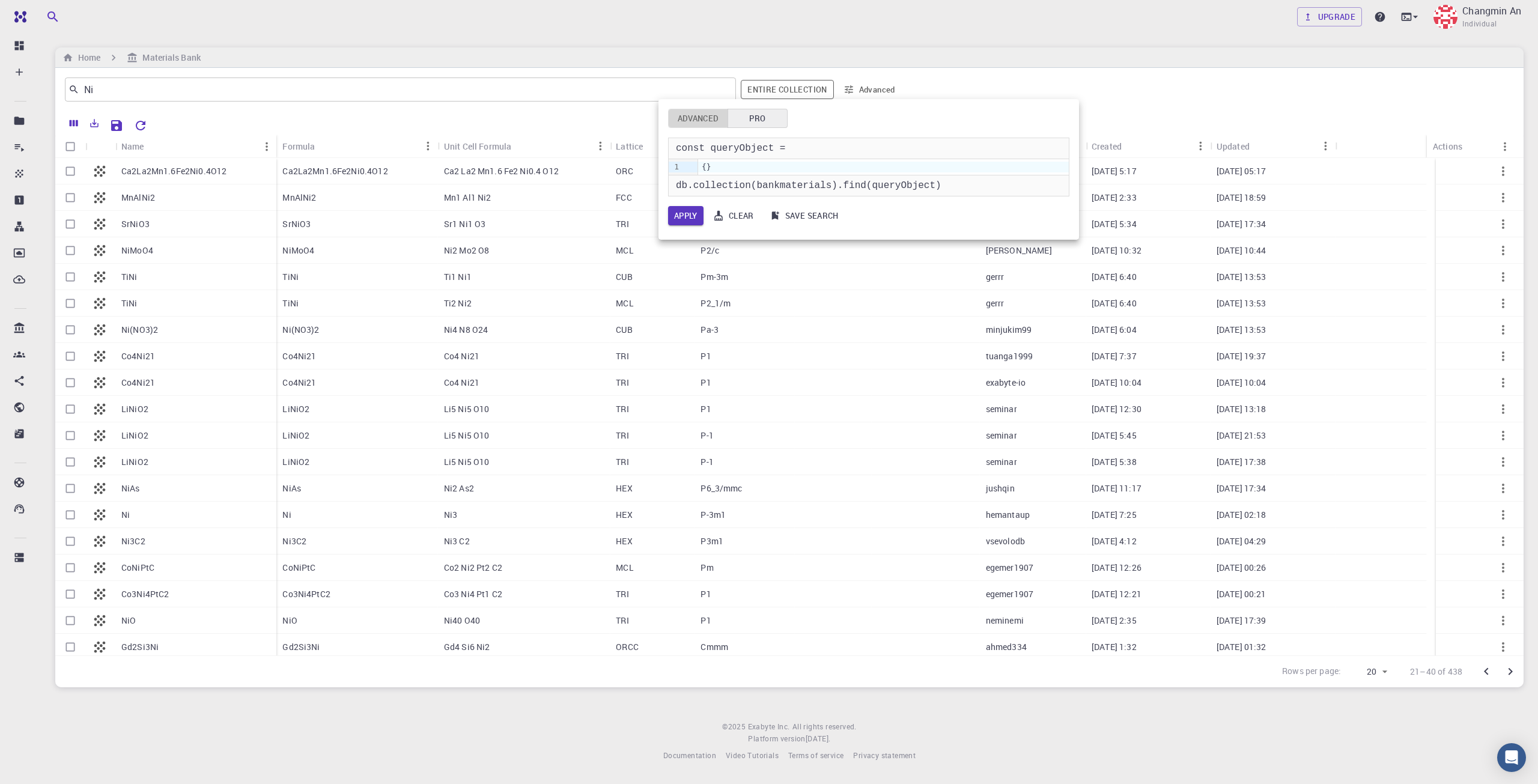
click at [700, 117] on button "Advanced" at bounding box center [698, 118] width 60 height 19
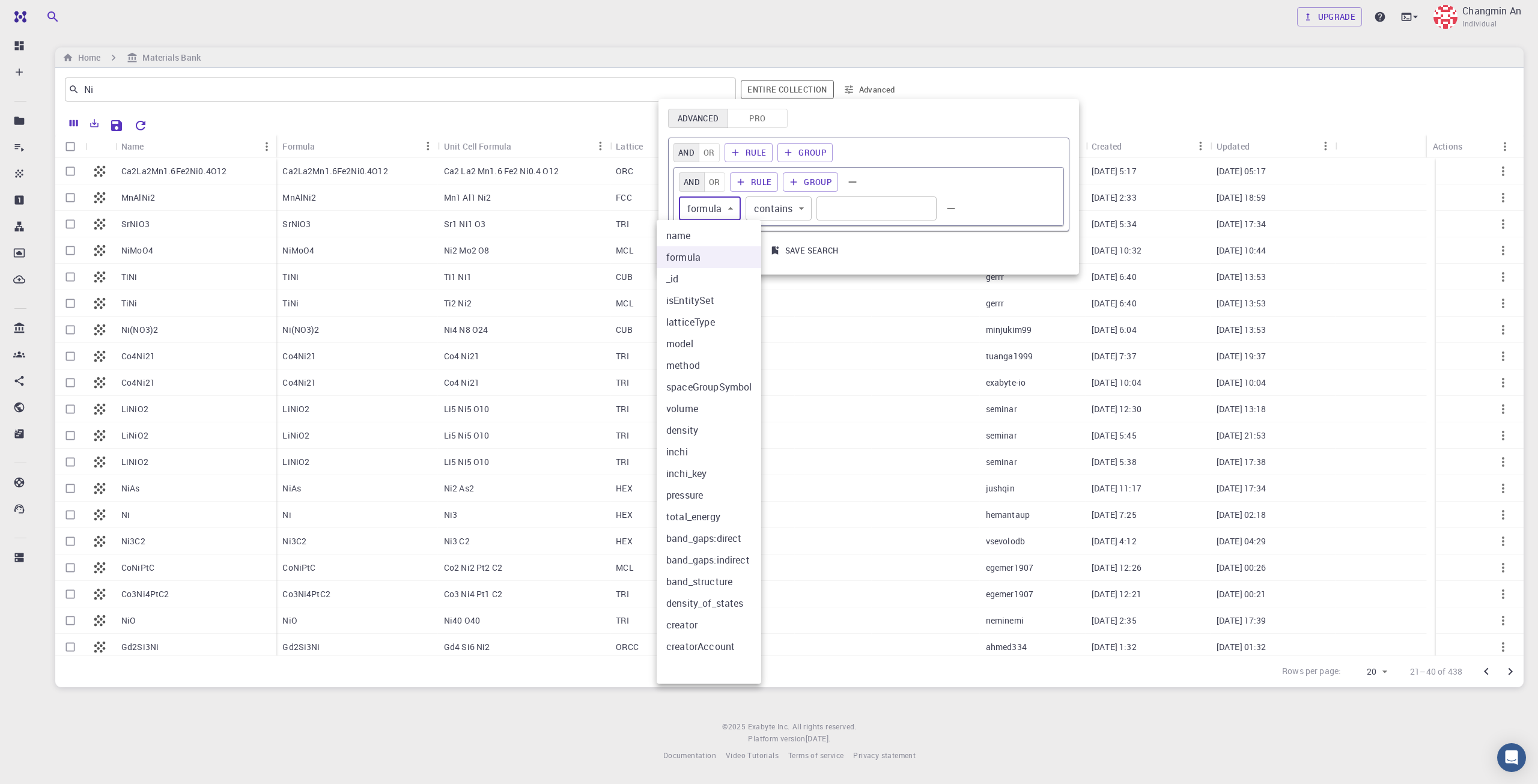
click at [706, 211] on body "Free Dashboard Create New Job New Material Create Material Upload File Import f…" at bounding box center [769, 392] width 1538 height 784
click at [714, 327] on li "latticeType" at bounding box center [709, 322] width 104 height 22
type input "latticeType"
type input "="
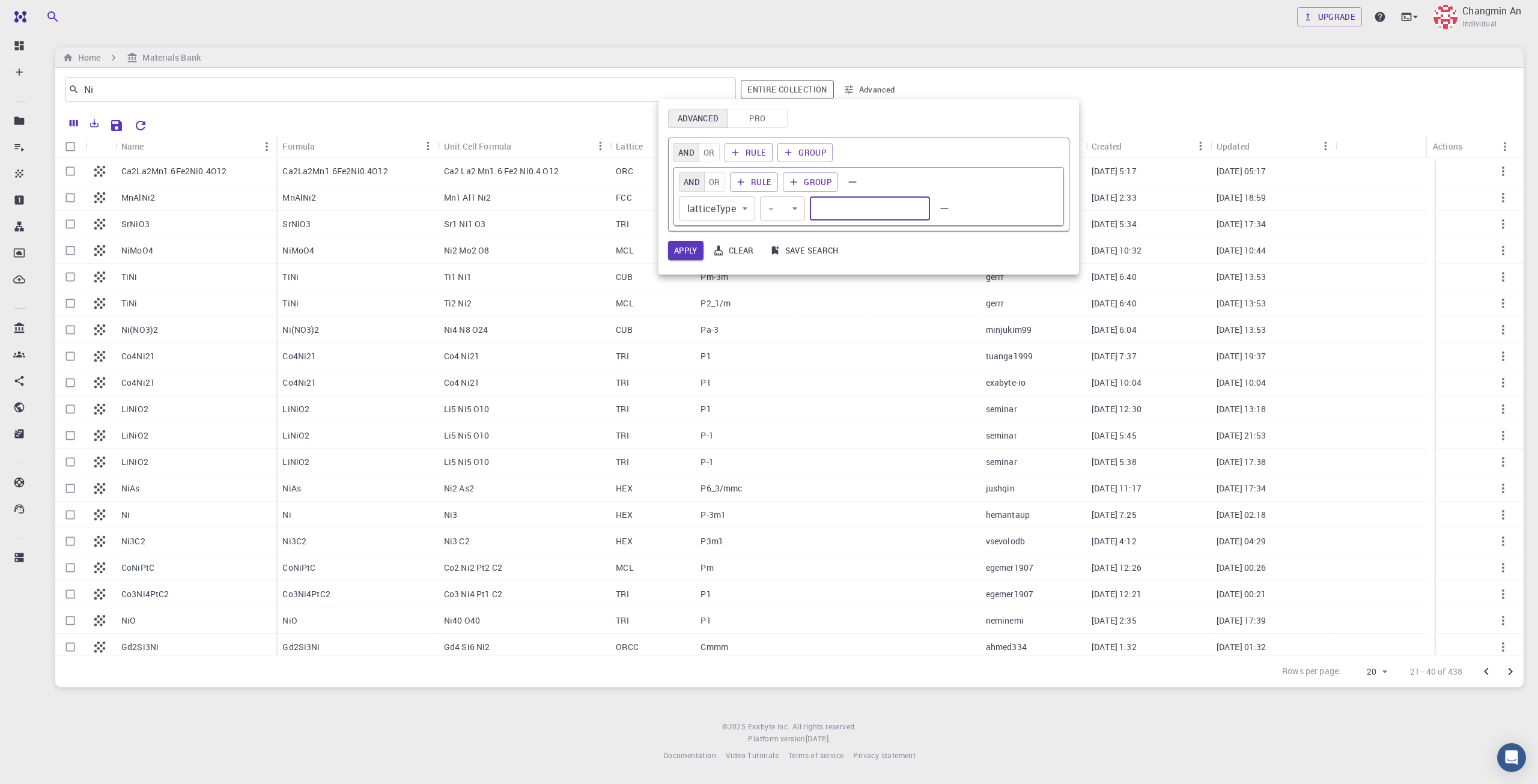
click at [844, 213] on input "text" at bounding box center [870, 208] width 120 height 24
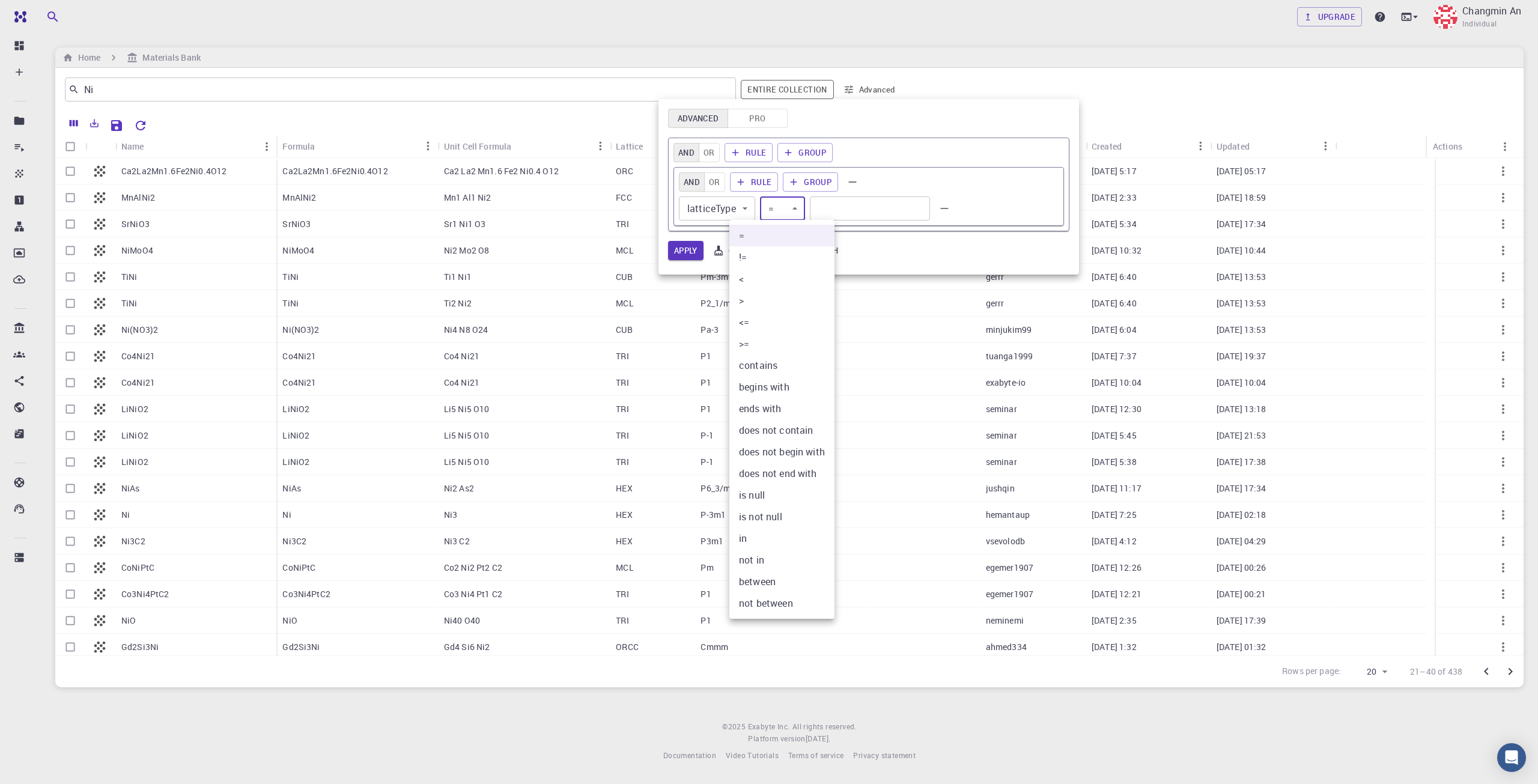
click at [794, 211] on body "Free Dashboard Create New Job New Material Create Material Upload File Import f…" at bounding box center [769, 392] width 1538 height 784
click at [847, 211] on div at bounding box center [769, 392] width 1538 height 784
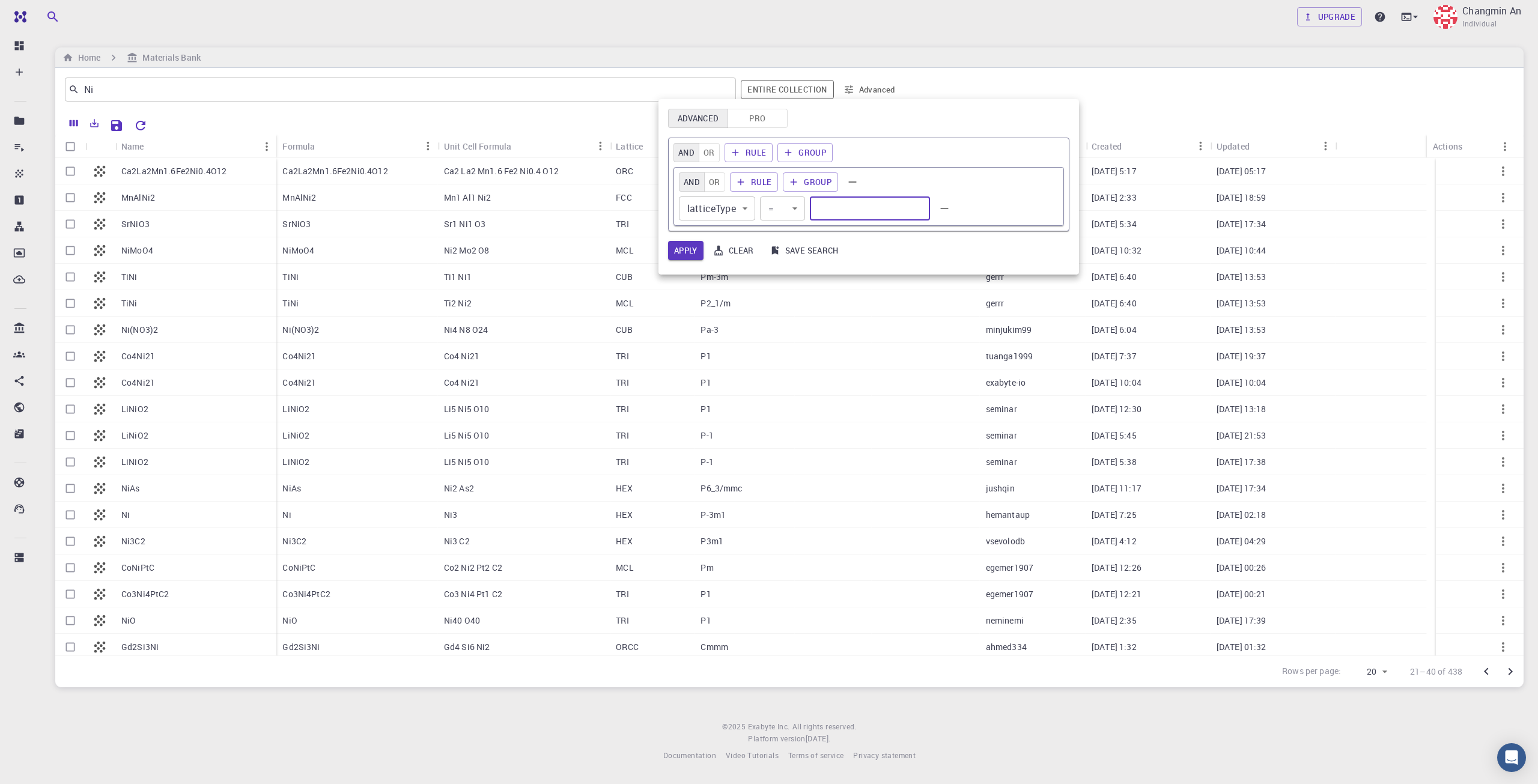
click at [871, 211] on input "text" at bounding box center [870, 208] width 120 height 24
type input "FCC"
click at [682, 252] on button "Apply" at bounding box center [686, 250] width 36 height 19
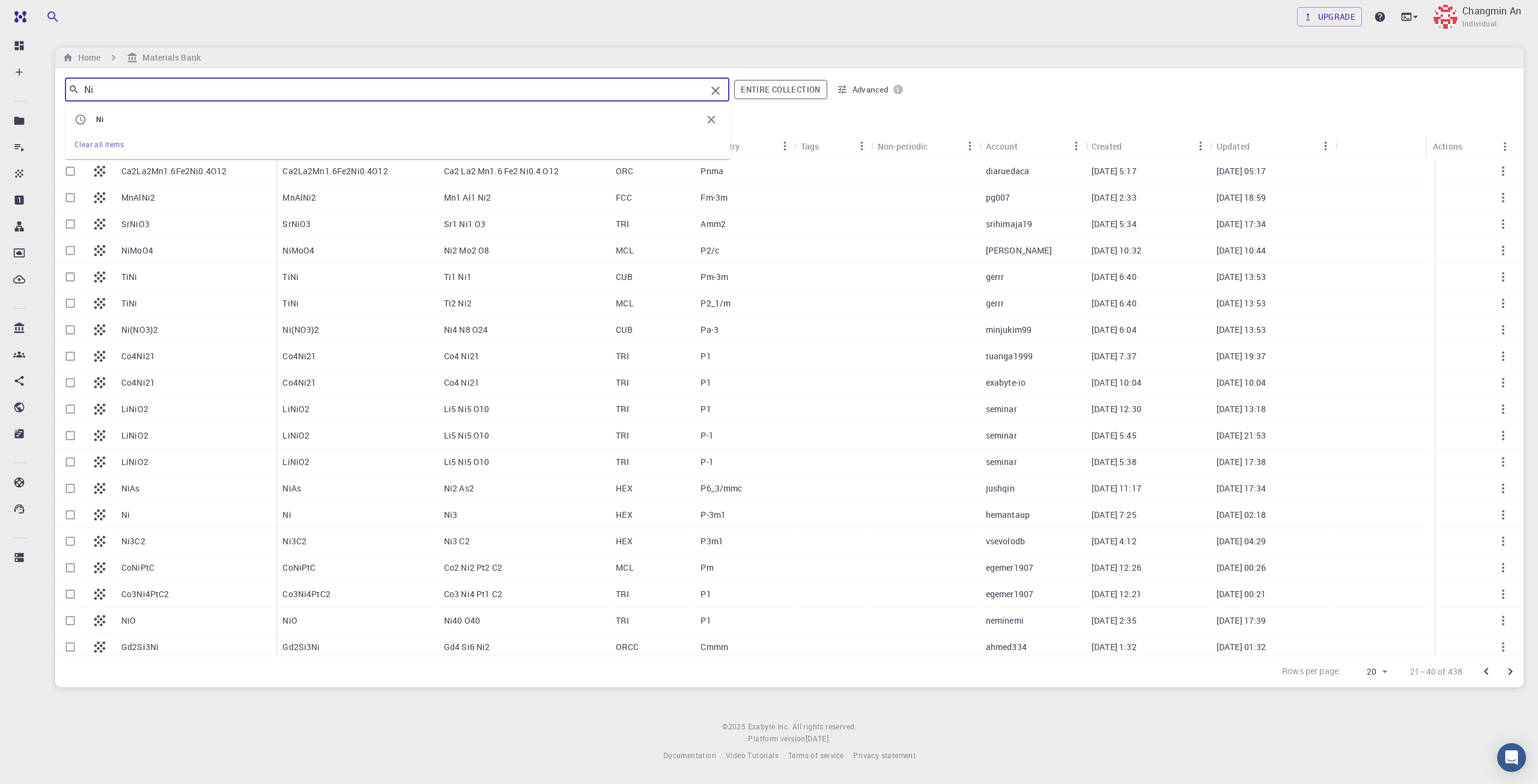
click at [600, 97] on input "Ni" at bounding box center [392, 89] width 627 height 17
click at [854, 90] on button "Advanced 1" at bounding box center [870, 89] width 76 height 19
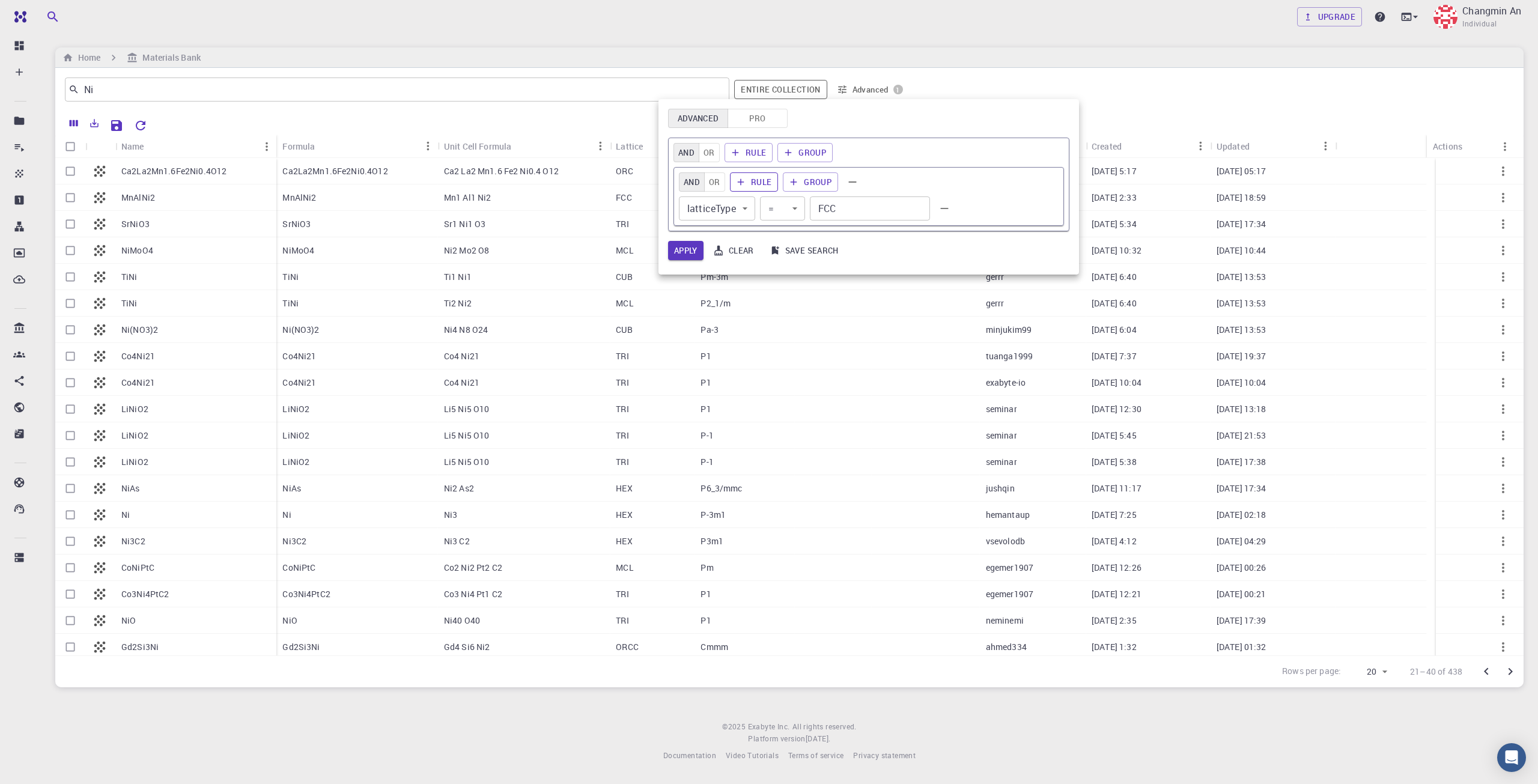
click at [751, 182] on button "Rule" at bounding box center [754, 182] width 48 height 19
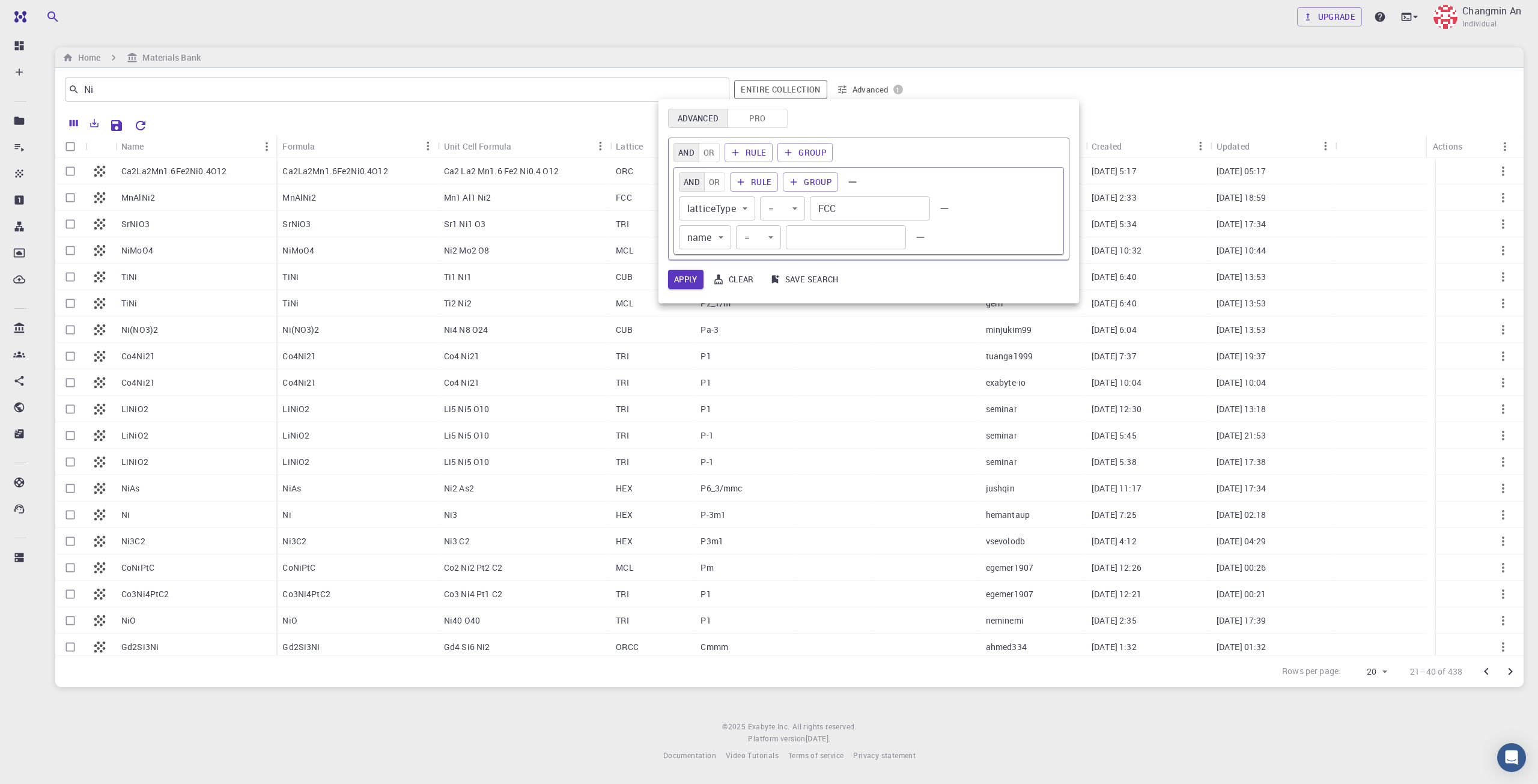
click at [712, 238] on body "Free Dashboard Create New Job New Material Create Material Upload File Import f…" at bounding box center [769, 392] width 1538 height 784
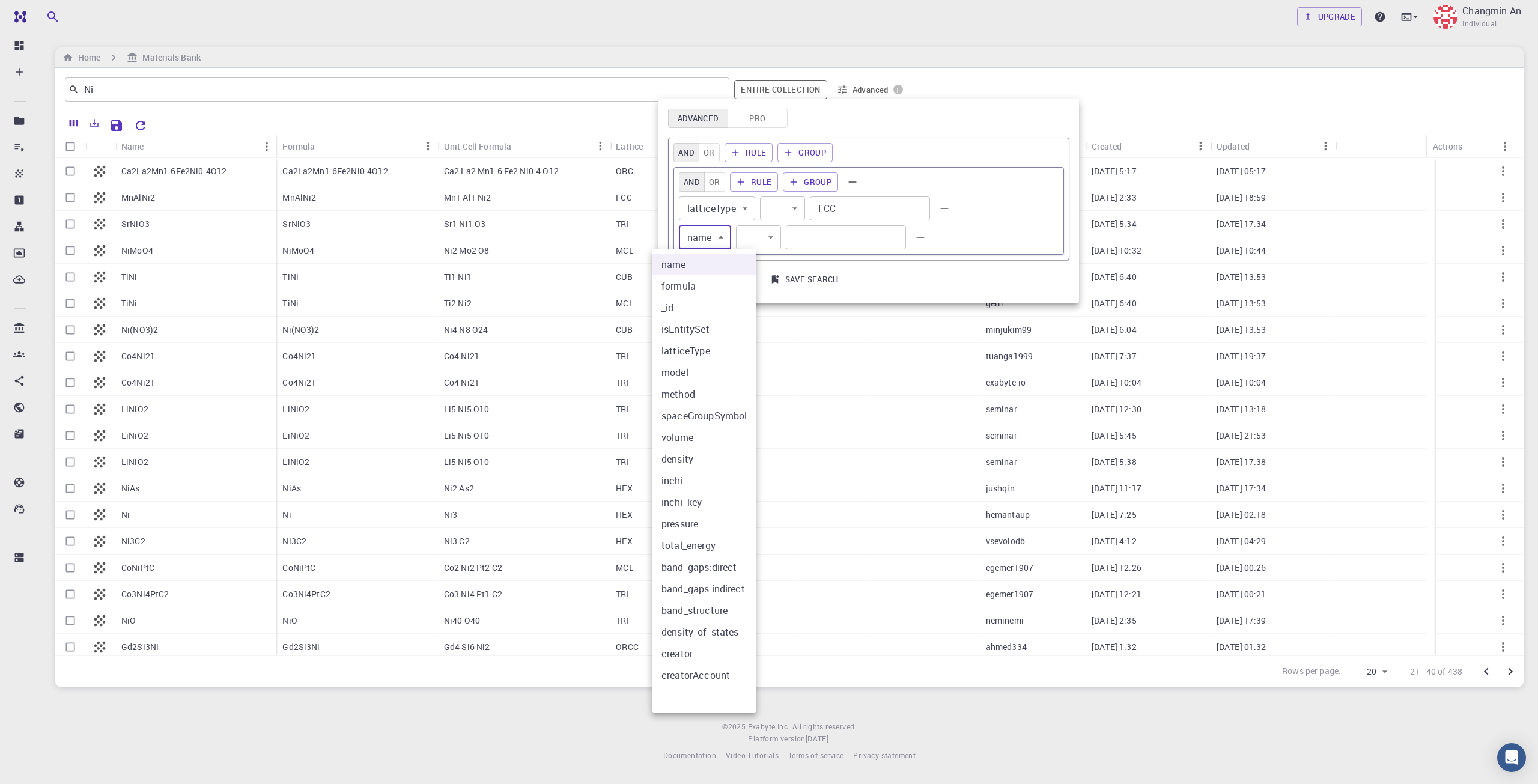
click at [841, 238] on div at bounding box center [769, 392] width 1538 height 784
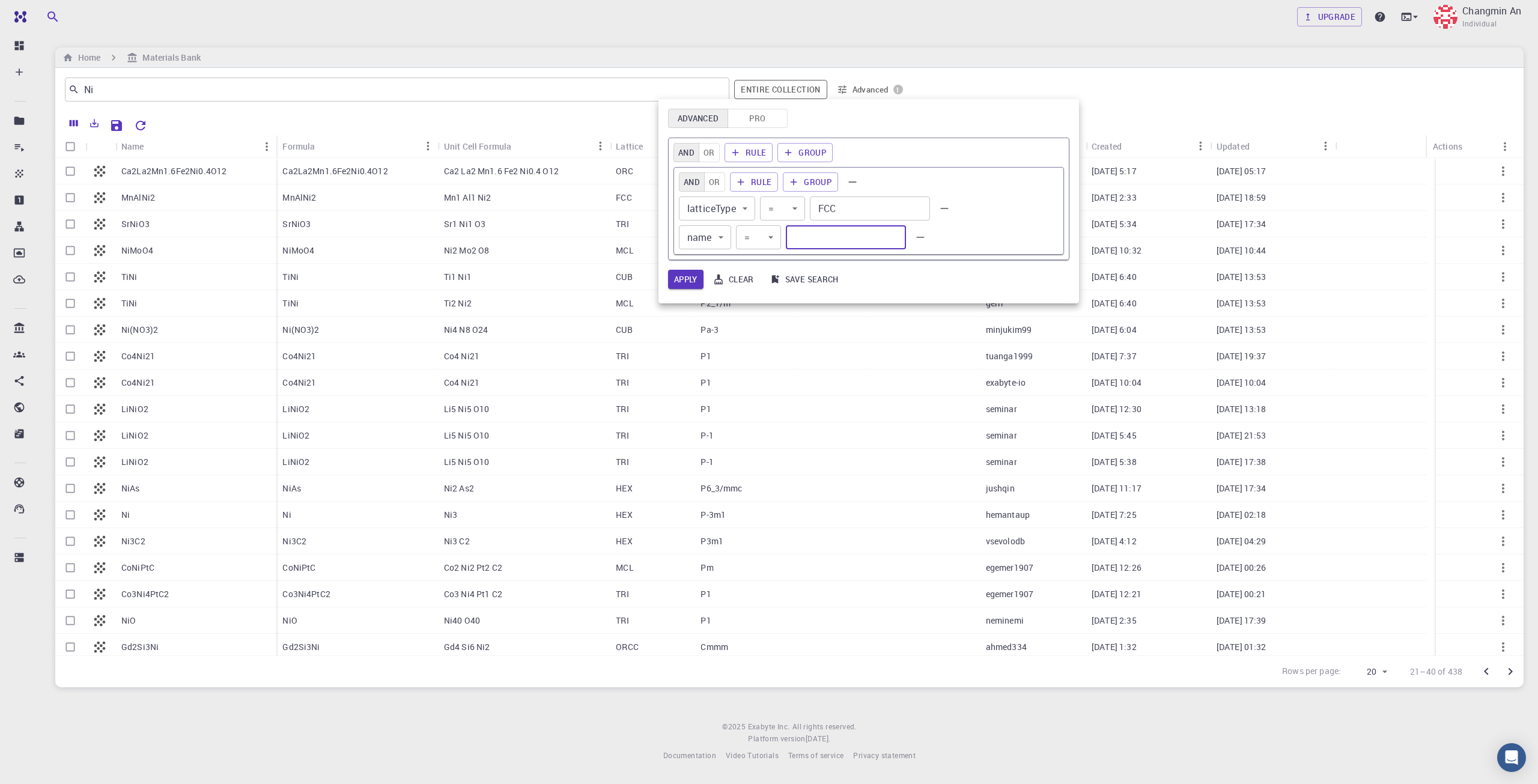
click at [810, 229] on input "text" at bounding box center [845, 238] width 120 height 24
type input "Ni"
click at [680, 280] on button "Apply" at bounding box center [686, 279] width 36 height 19
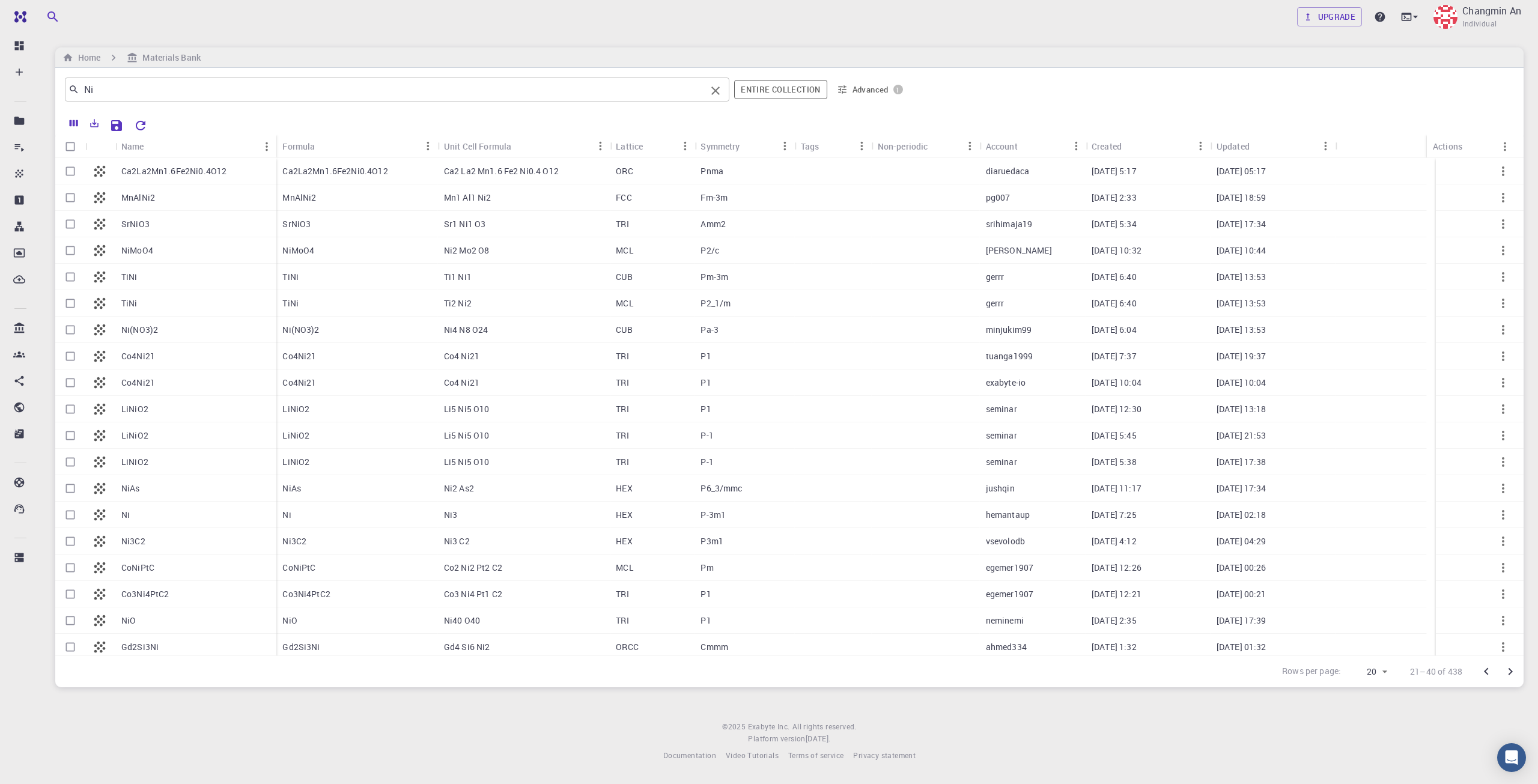
click at [241, 101] on div "Ni ​" at bounding box center [397, 90] width 665 height 24
click at [235, 227] on div "SrNiO3" at bounding box center [196, 224] width 161 height 26
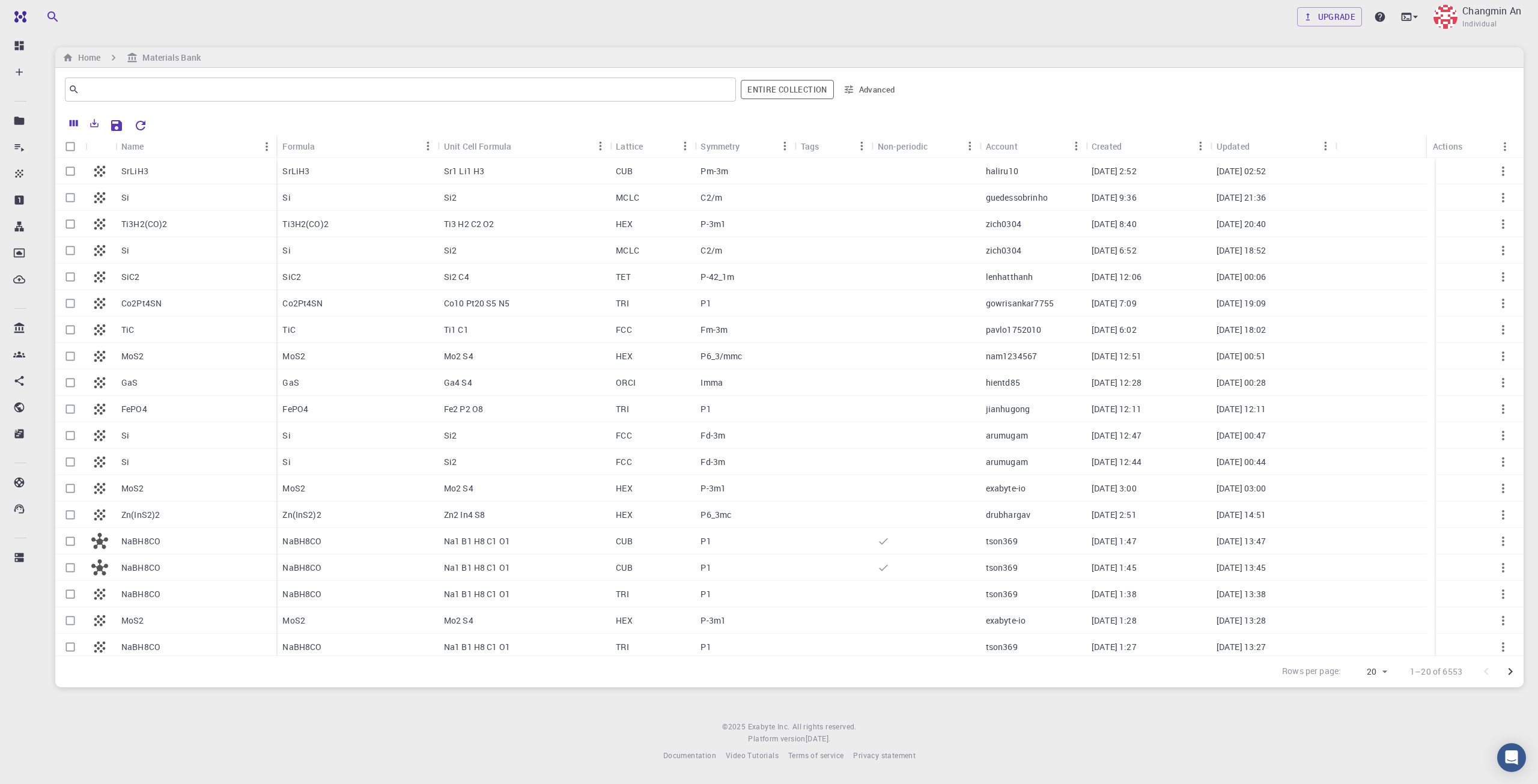
click at [125, 439] on p "Si" at bounding box center [125, 435] width 8 height 12
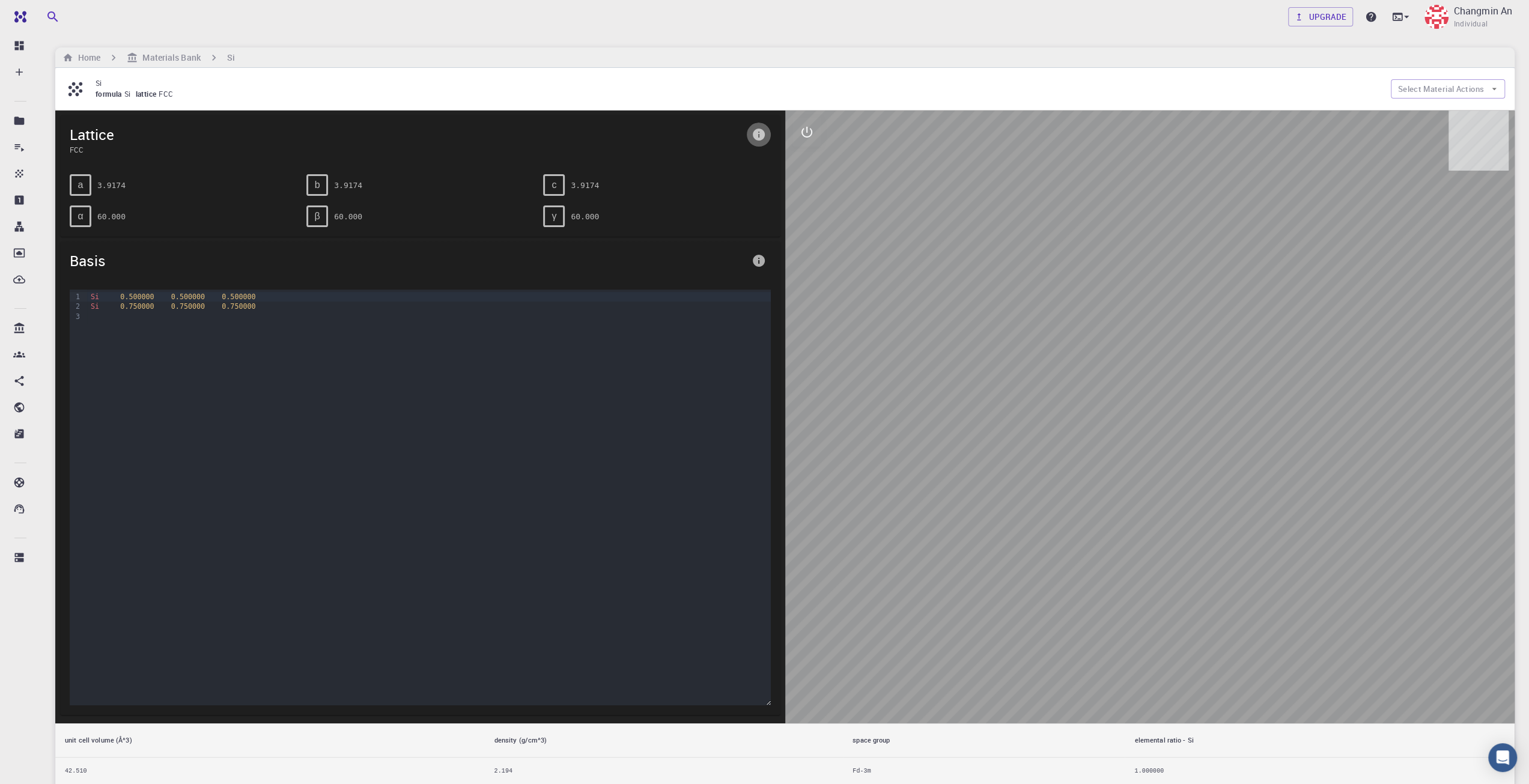
click at [756, 131] on icon "info" at bounding box center [759, 134] width 12 height 12
